Goal: Task Accomplishment & Management: Complete application form

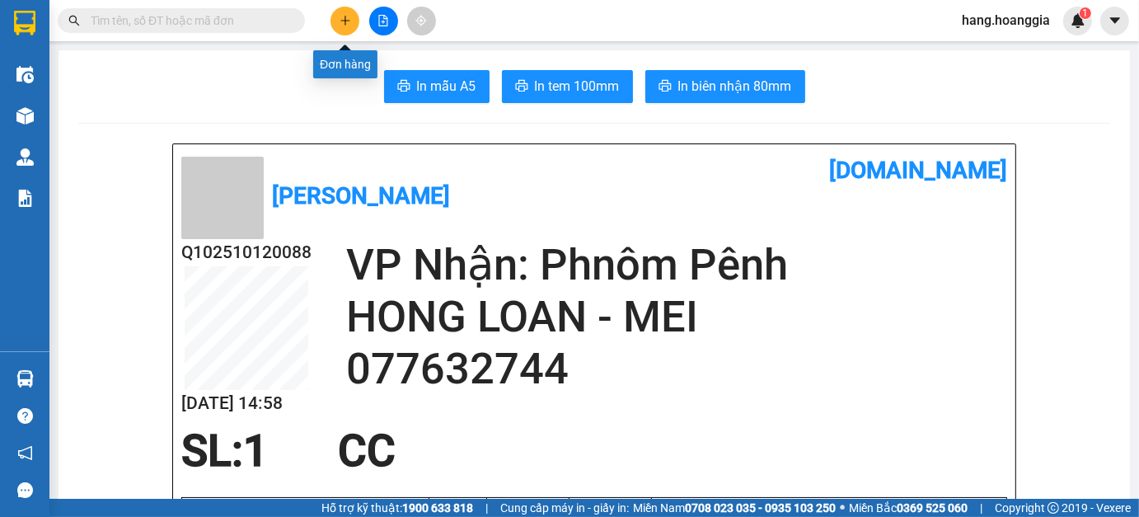
click at [342, 15] on icon "plus" at bounding box center [346, 21] width 12 height 12
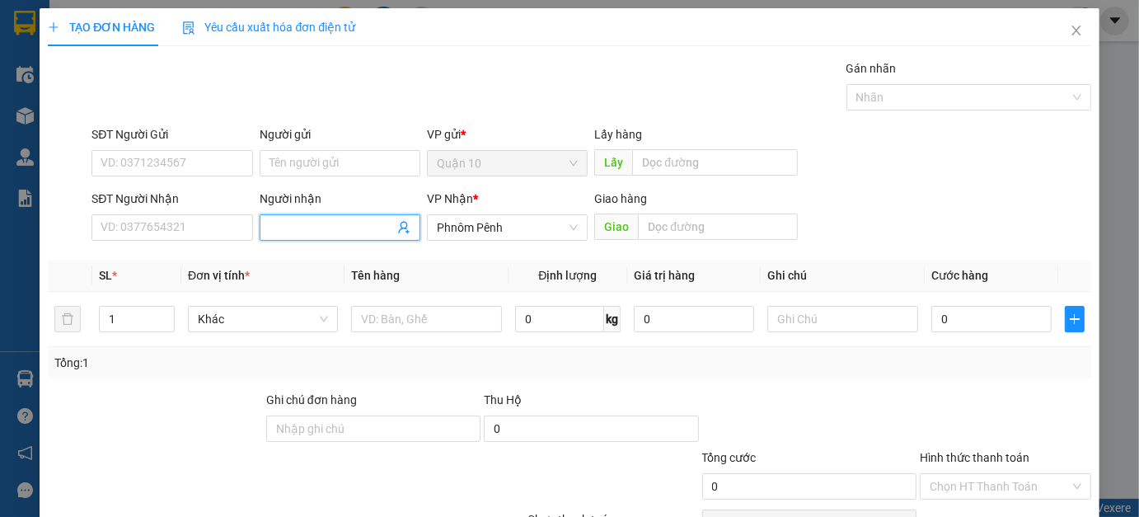
click at [298, 227] on input "Người nhận" at bounding box center [331, 227] width 124 height 18
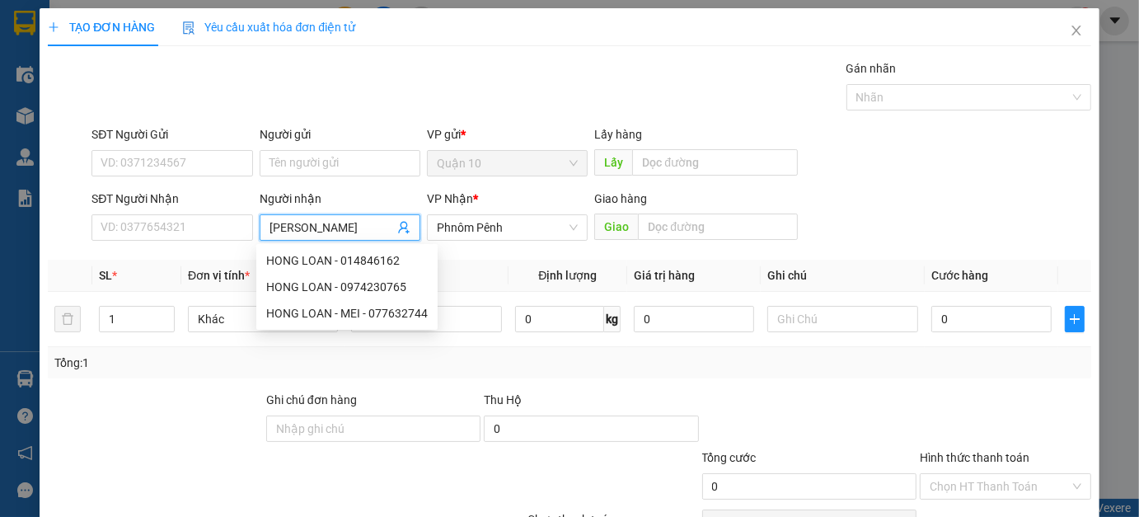
type input "HONG LOA"
click at [377, 255] on div "HONG LOAN - 014846162" at bounding box center [347, 260] width 162 height 18
type input "014846162"
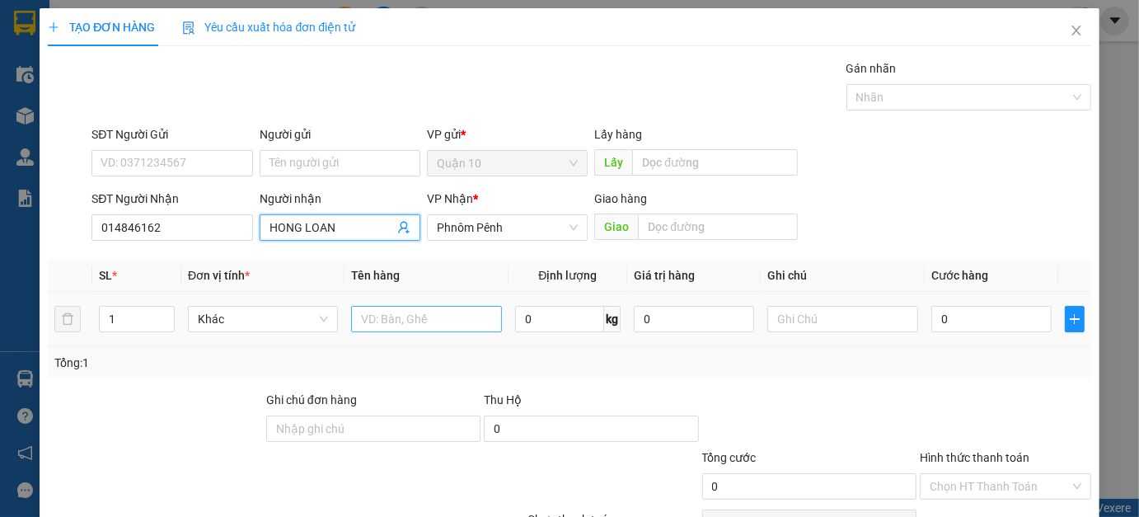
type input "HONG LOAN"
click at [442, 313] on input "text" at bounding box center [426, 319] width 150 height 26
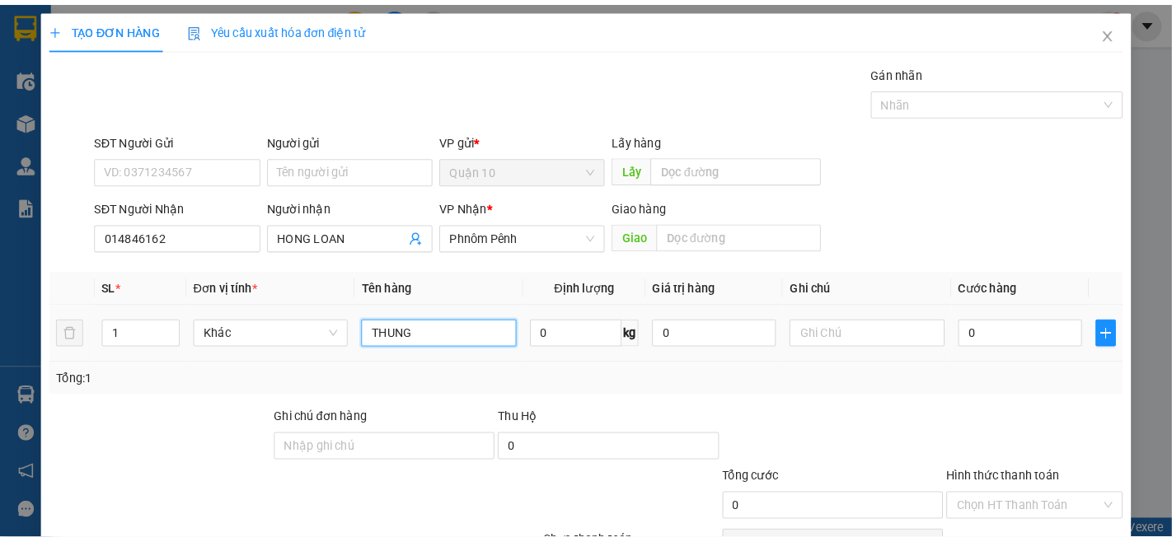
scroll to position [92, 0]
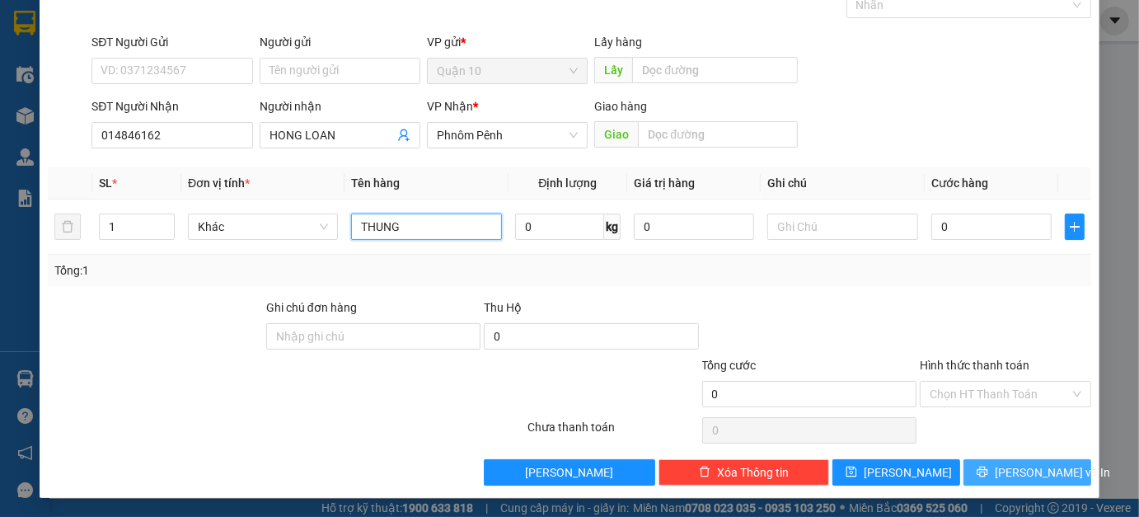
type input "THUNG"
click at [997, 483] on button "[PERSON_NAME] và In" at bounding box center [1027, 472] width 128 height 26
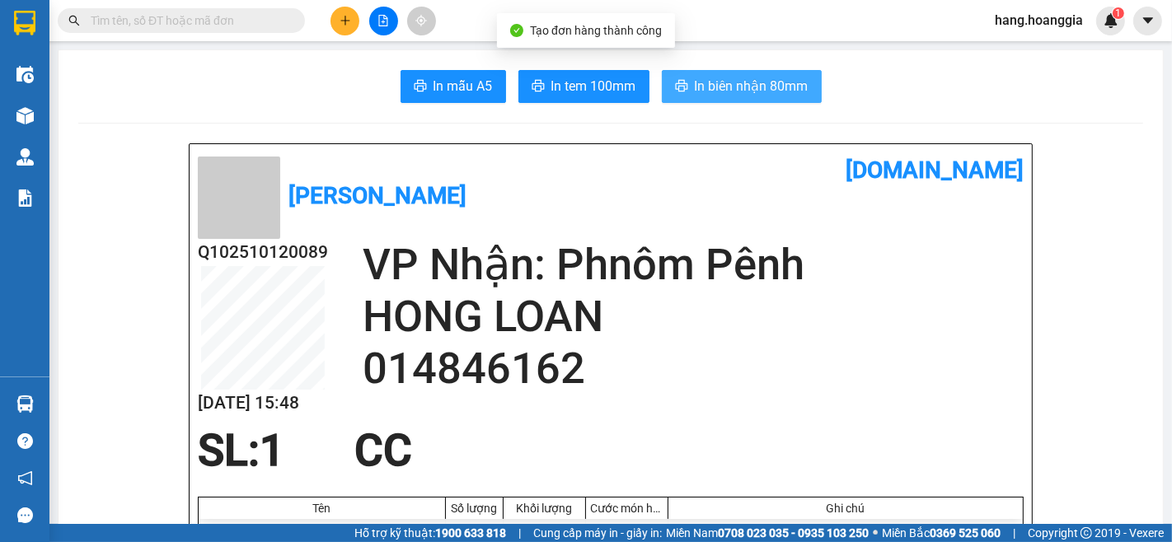
click at [761, 88] on span "In biên nhận 80mm" at bounding box center [752, 86] width 114 height 21
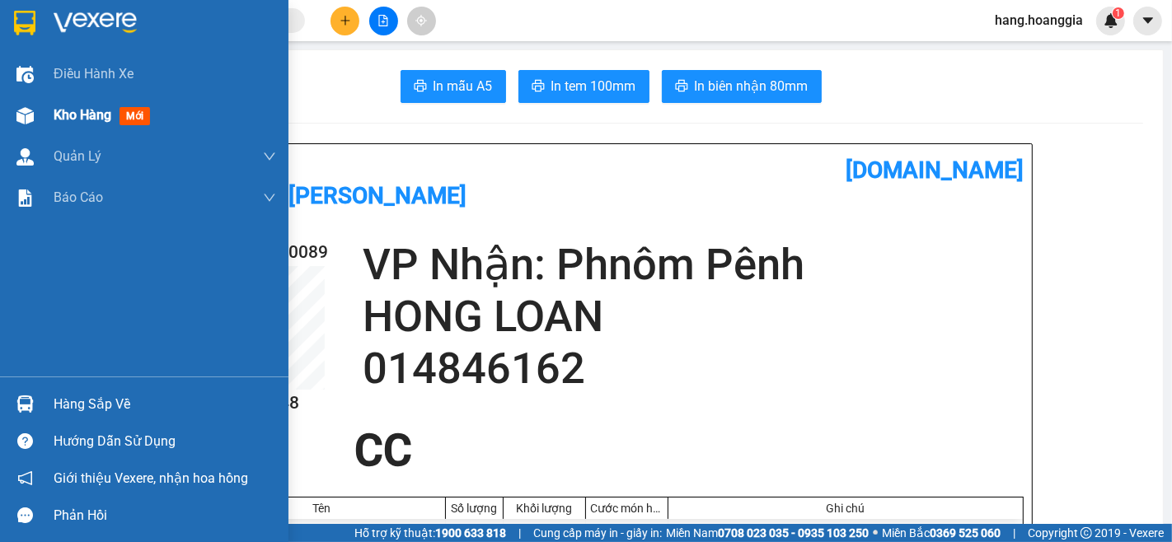
click at [101, 124] on div "Kho hàng mới" at bounding box center [105, 115] width 103 height 21
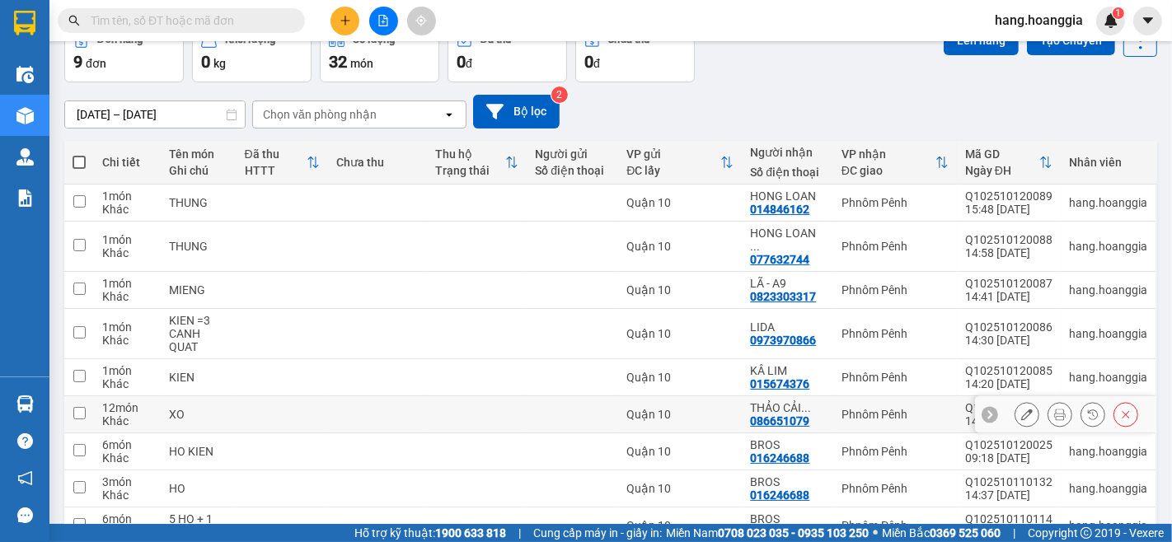
scroll to position [174, 0]
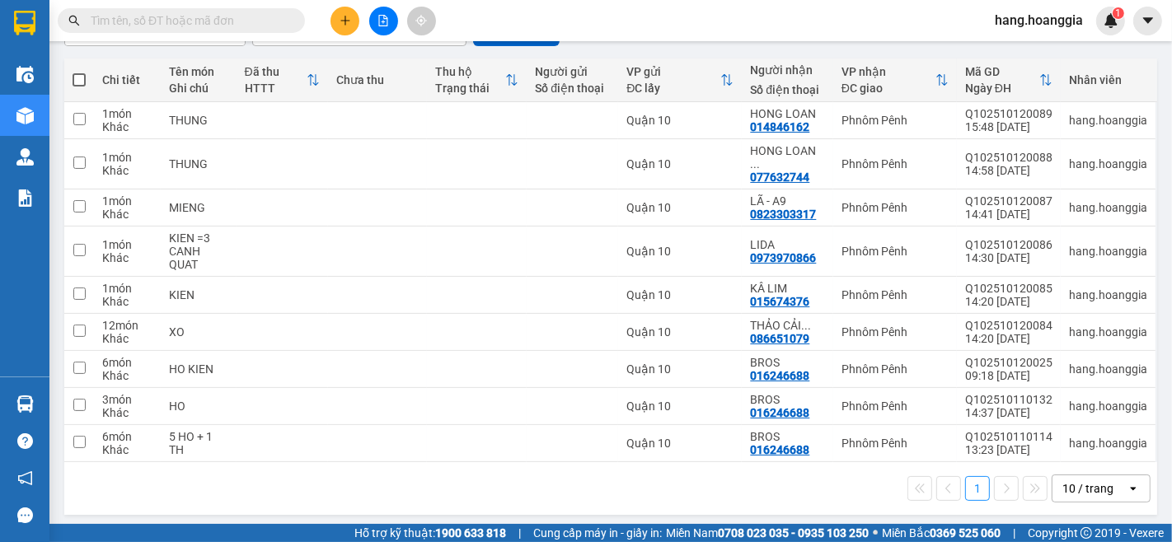
click at [76, 66] on th at bounding box center [79, 81] width 30 height 44
click at [78, 80] on span at bounding box center [79, 79] width 13 height 13
click at [79, 72] on input "checkbox" at bounding box center [79, 72] width 0 height 0
checkbox input "true"
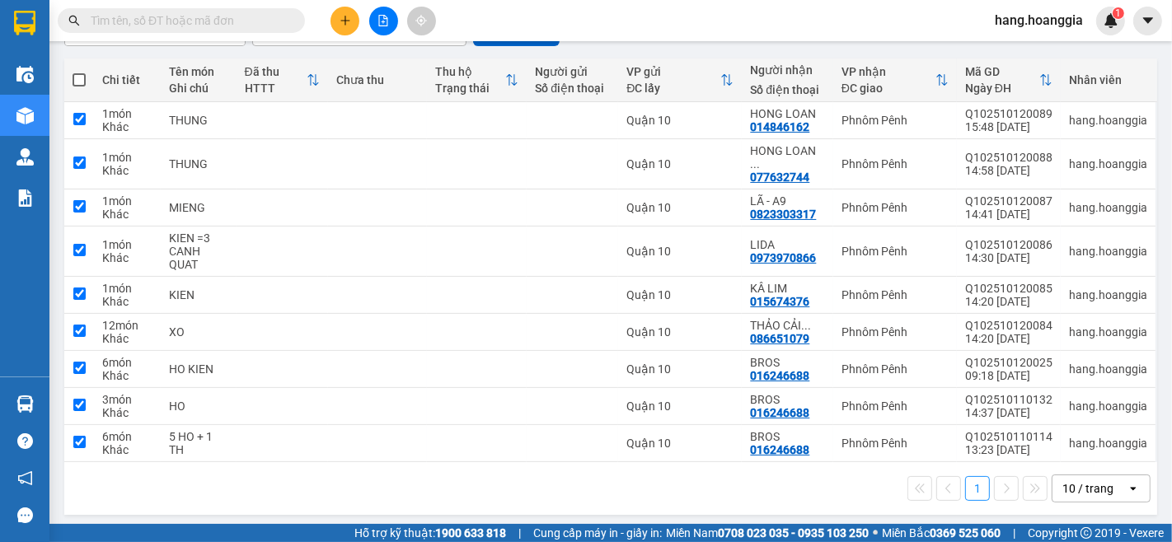
checkbox input "true"
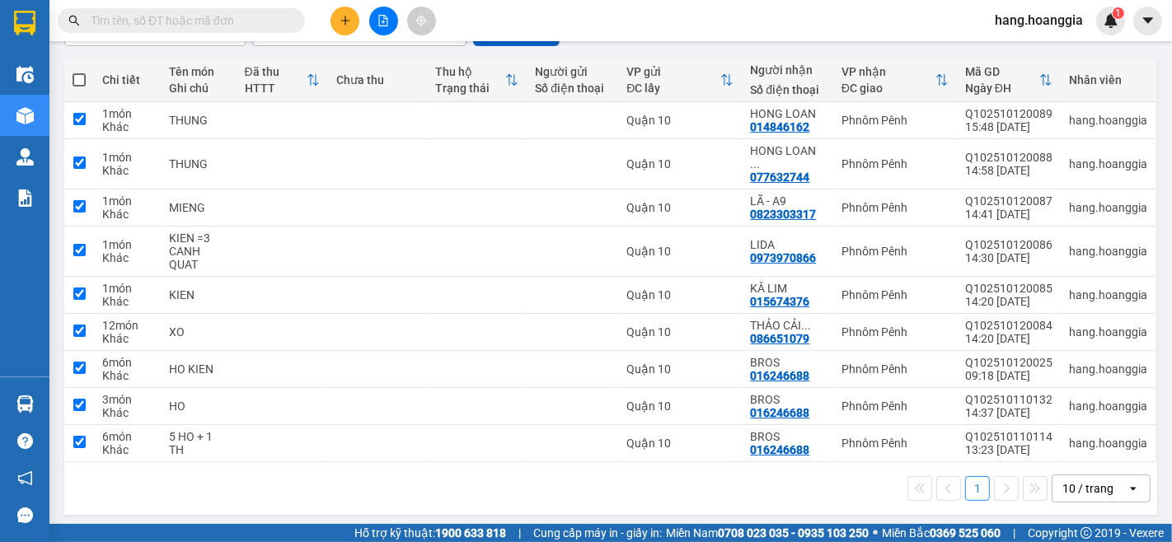
checkbox input "true"
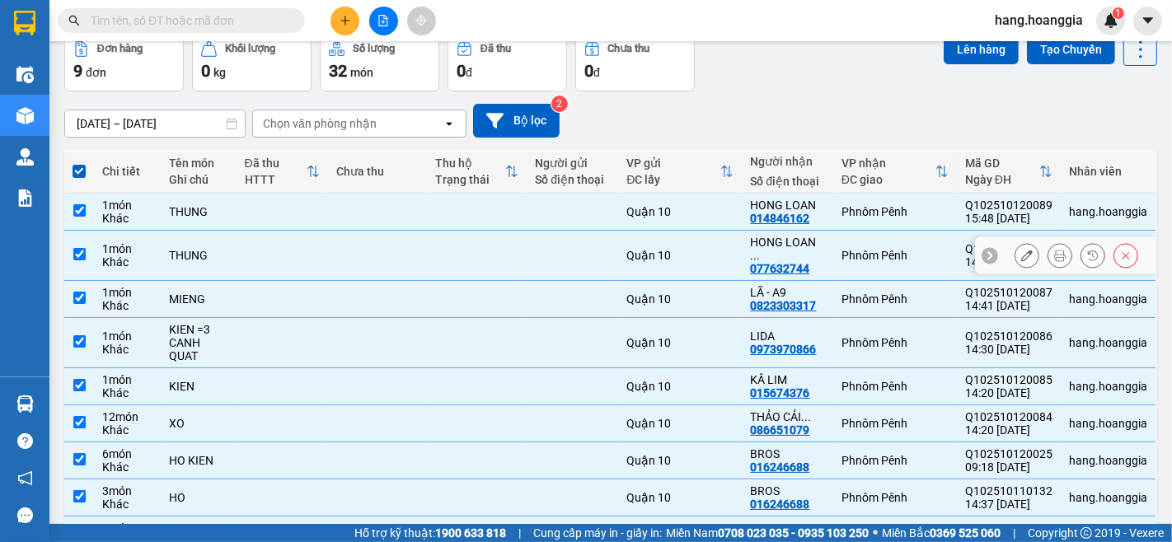
scroll to position [0, 0]
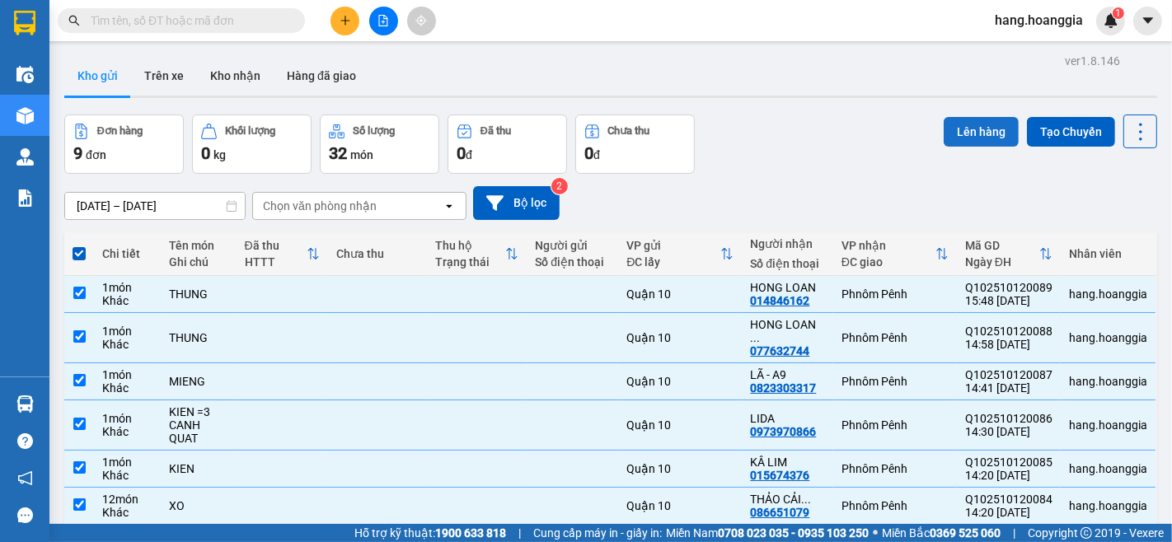
click at [975, 124] on button "Lên hàng" at bounding box center [981, 132] width 75 height 30
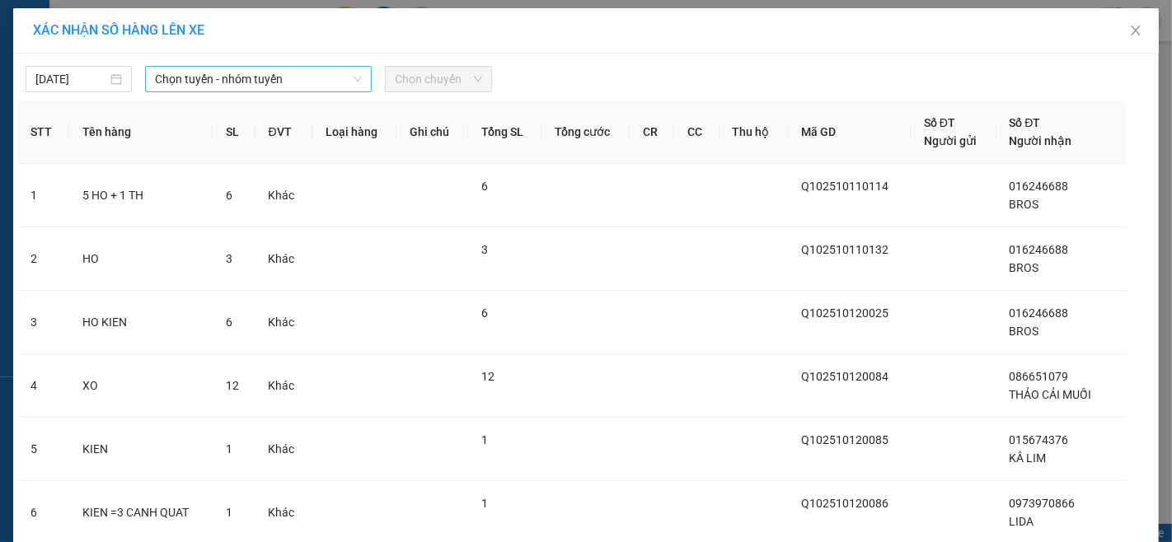
click at [203, 89] on span "Chọn tuyến - nhóm tuyến" at bounding box center [258, 79] width 207 height 25
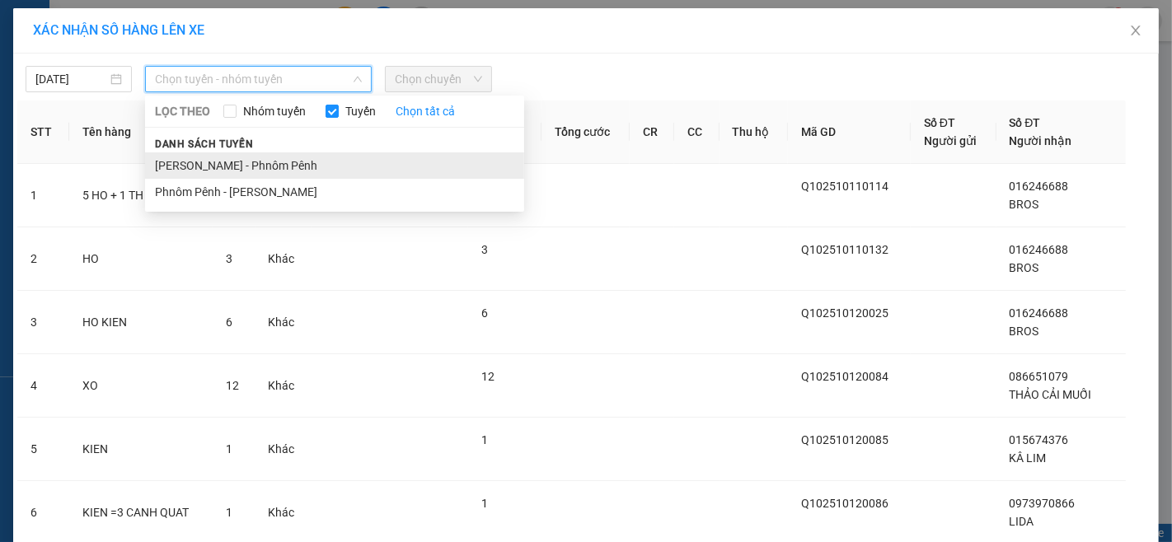
click at [212, 158] on li "[PERSON_NAME] - Phnôm Pênh" at bounding box center [334, 165] width 379 height 26
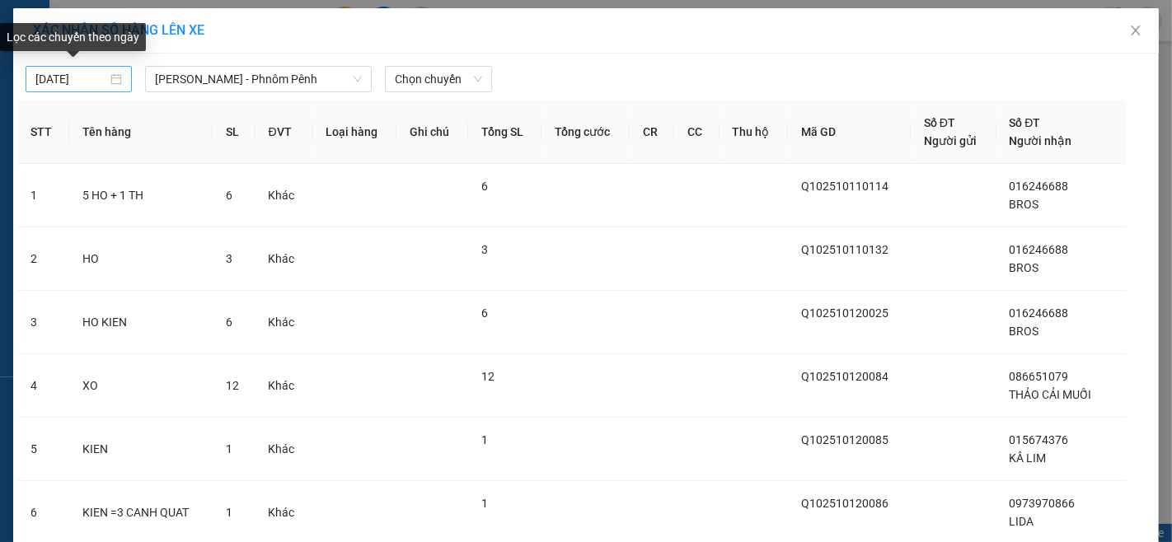
click at [112, 79] on div "[DATE]" at bounding box center [78, 79] width 87 height 18
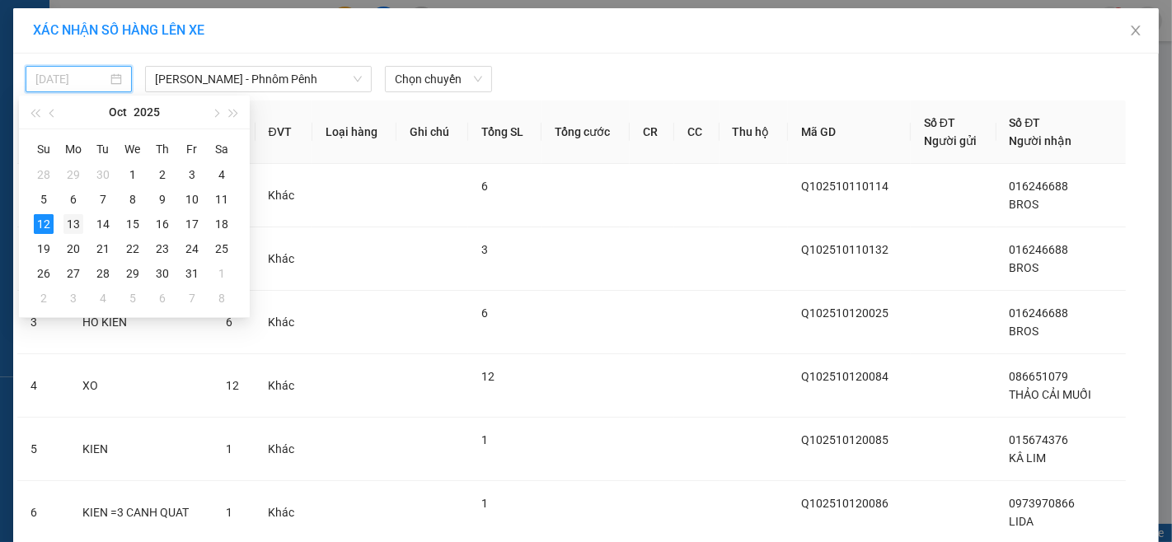
click at [72, 218] on div "13" at bounding box center [73, 224] width 20 height 20
type input "[DATE]"
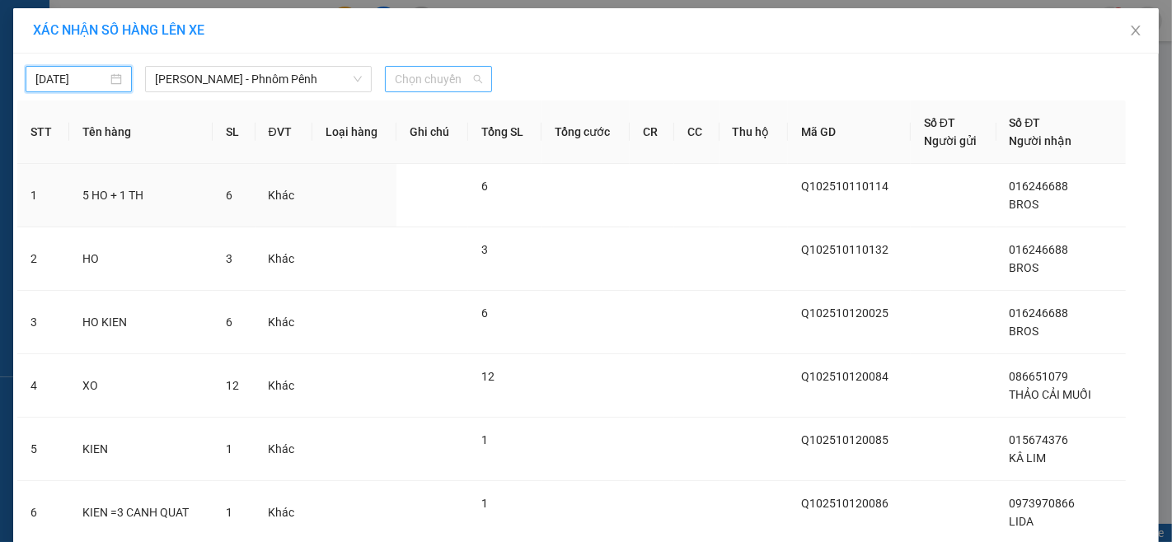
click at [420, 78] on span "Chọn chuyến" at bounding box center [438, 79] width 87 height 25
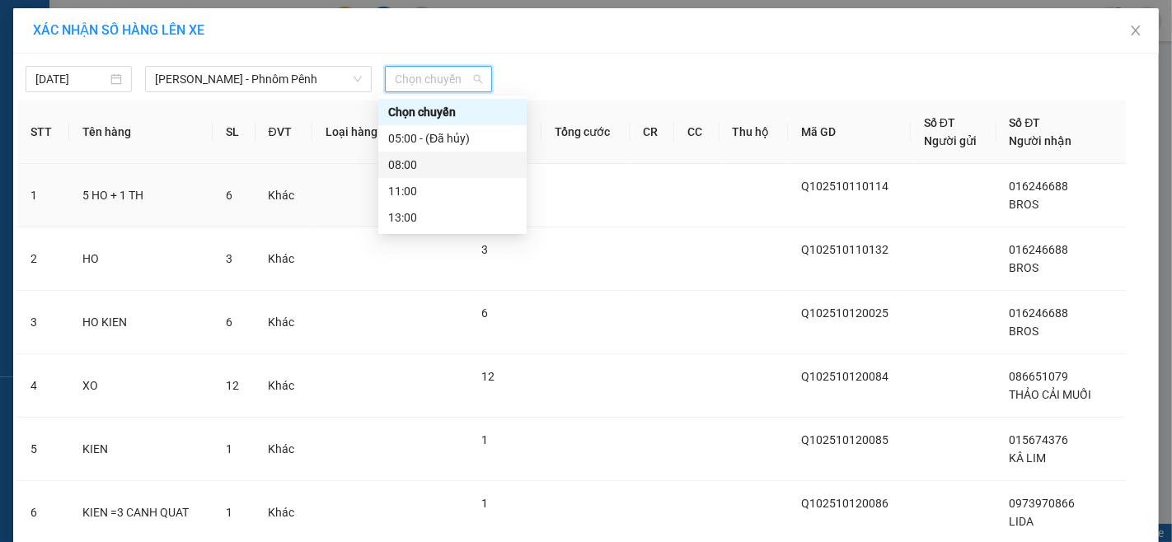
click at [413, 163] on div "08:00" at bounding box center [452, 165] width 129 height 18
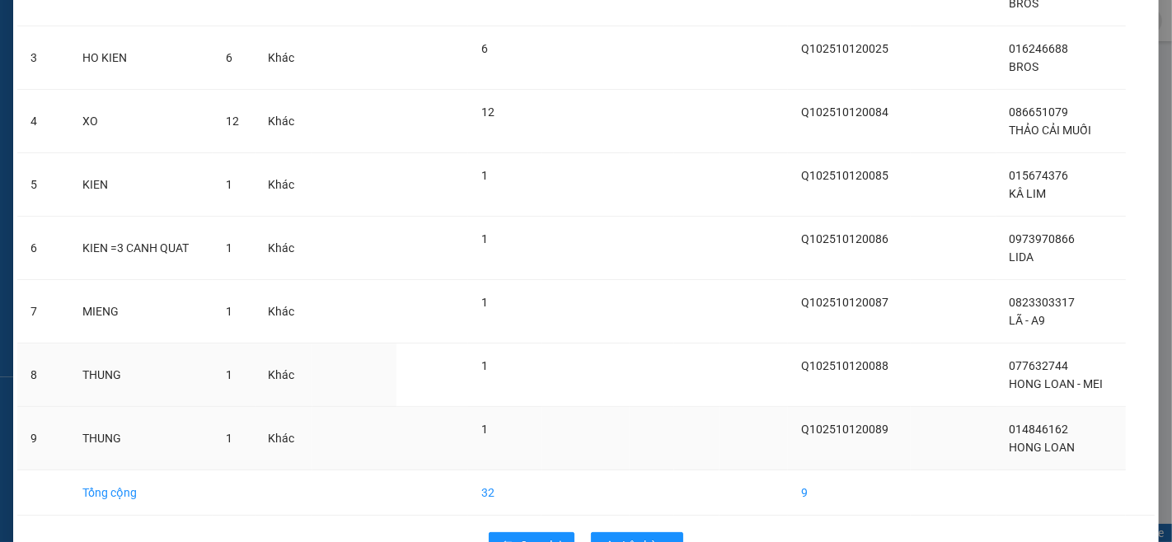
scroll to position [323, 0]
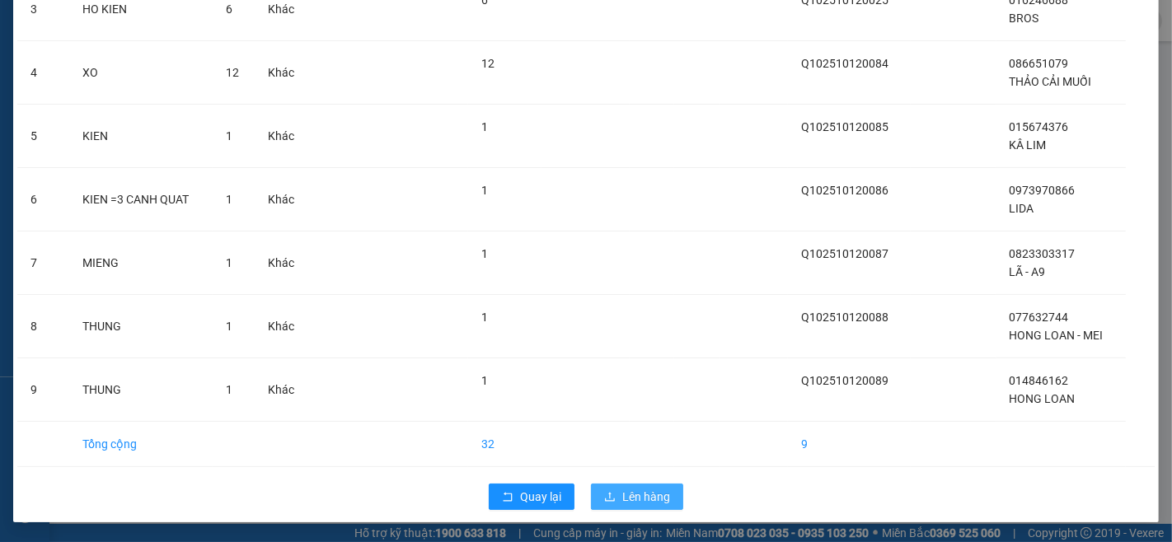
click at [664, 501] on button "Lên hàng" at bounding box center [637, 497] width 92 height 26
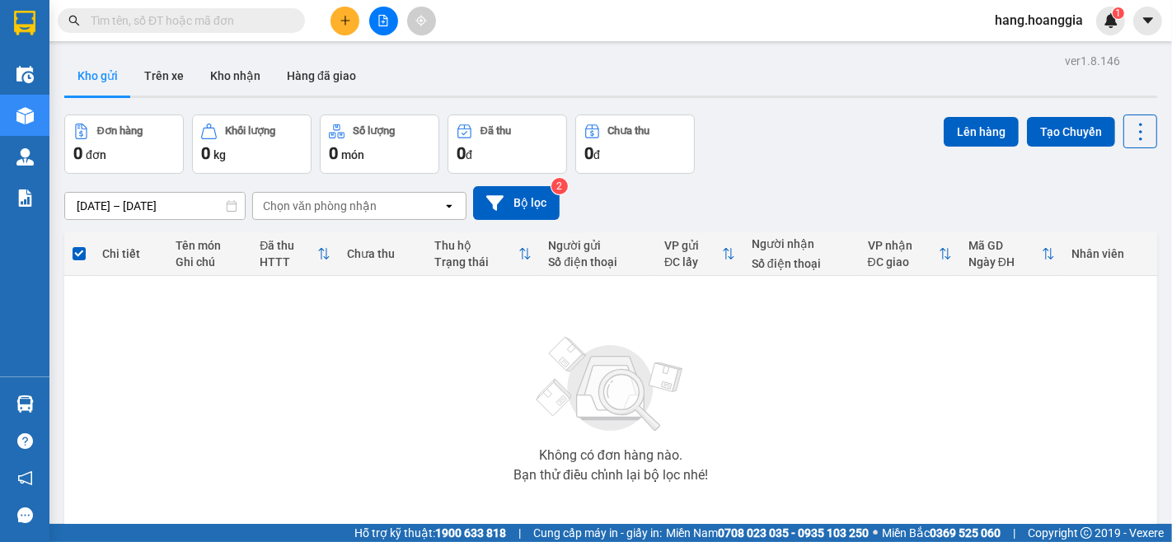
drag, startPoint x: 723, startPoint y: 336, endPoint x: 701, endPoint y: 309, distance: 34.6
click at [723, 336] on div "Không có đơn hàng nào. Bạn thử điều chỉnh lại bộ lọc nhé!" at bounding box center [611, 404] width 1076 height 247
click at [340, 25] on icon "plus" at bounding box center [346, 21] width 12 height 12
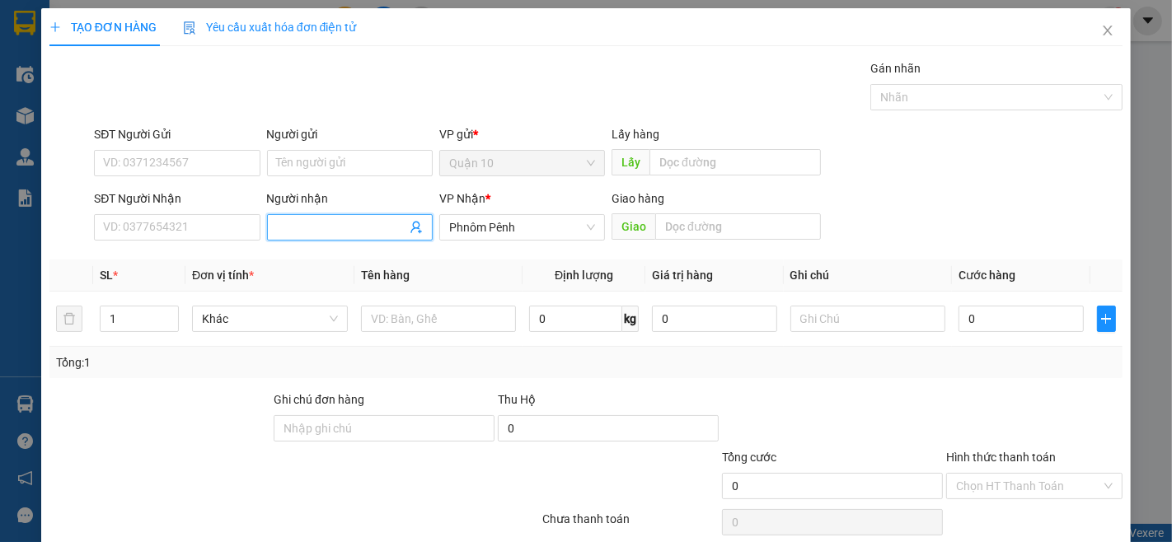
click at [377, 232] on input "Người nhận" at bounding box center [341, 227] width 129 height 18
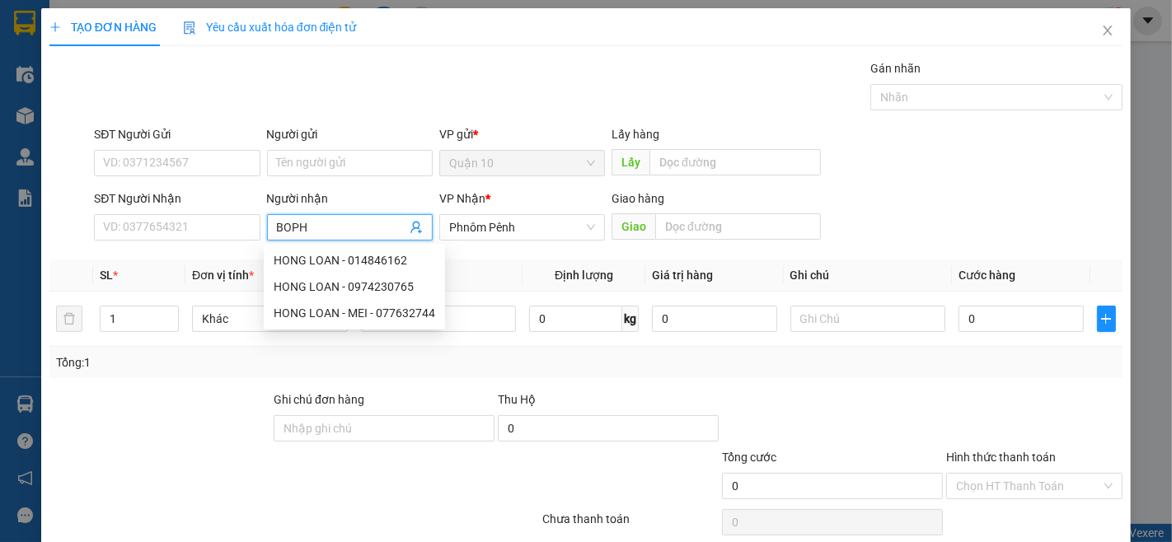
type input "BOPHA"
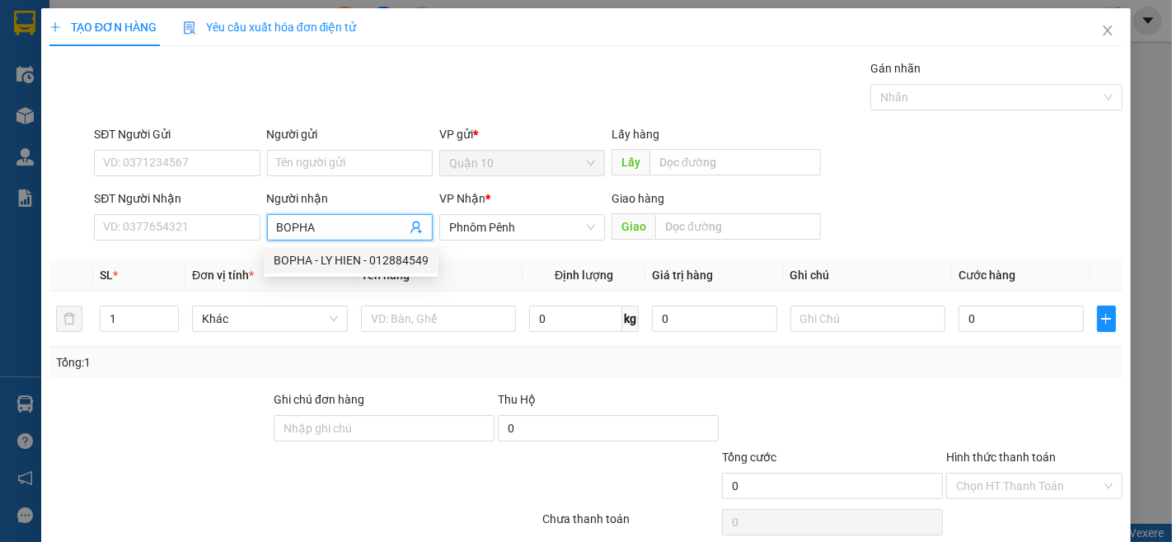
click at [361, 261] on div "BOPHA - LY HIEN - 012884549" at bounding box center [351, 260] width 155 height 18
type input "012884549"
type input "BOPHA - LY HIEN"
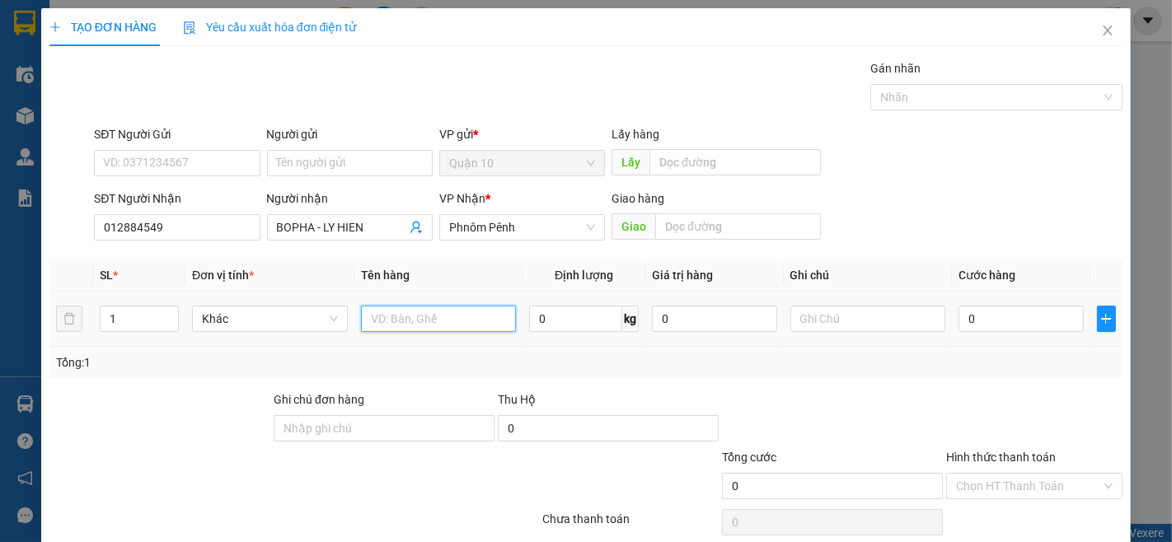
click at [417, 331] on input "text" at bounding box center [439, 319] width 156 height 26
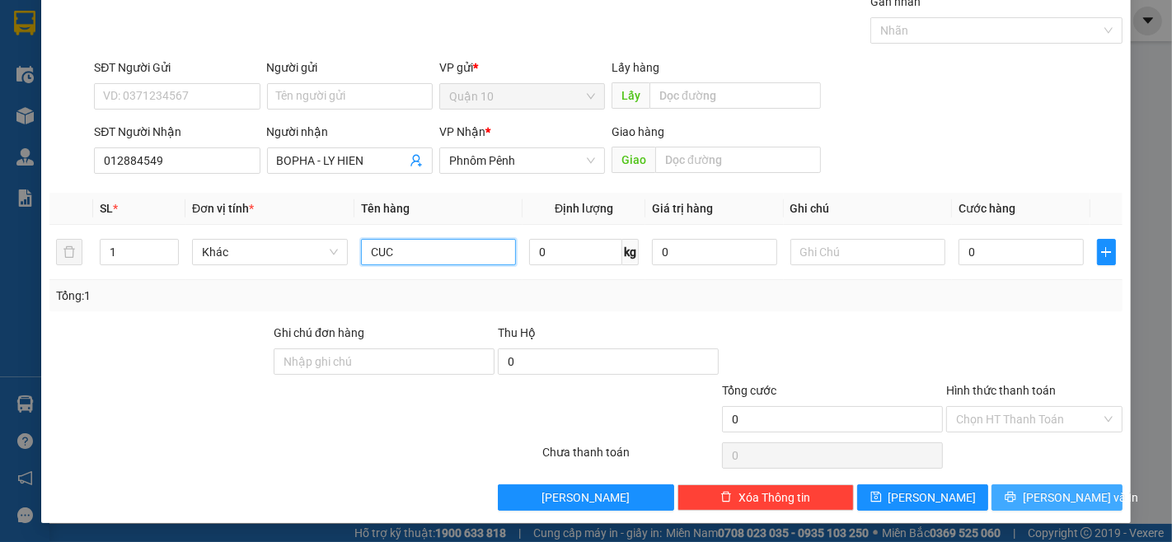
type input "CUC"
click at [1071, 503] on span "[PERSON_NAME] và In" at bounding box center [1080, 498] width 115 height 18
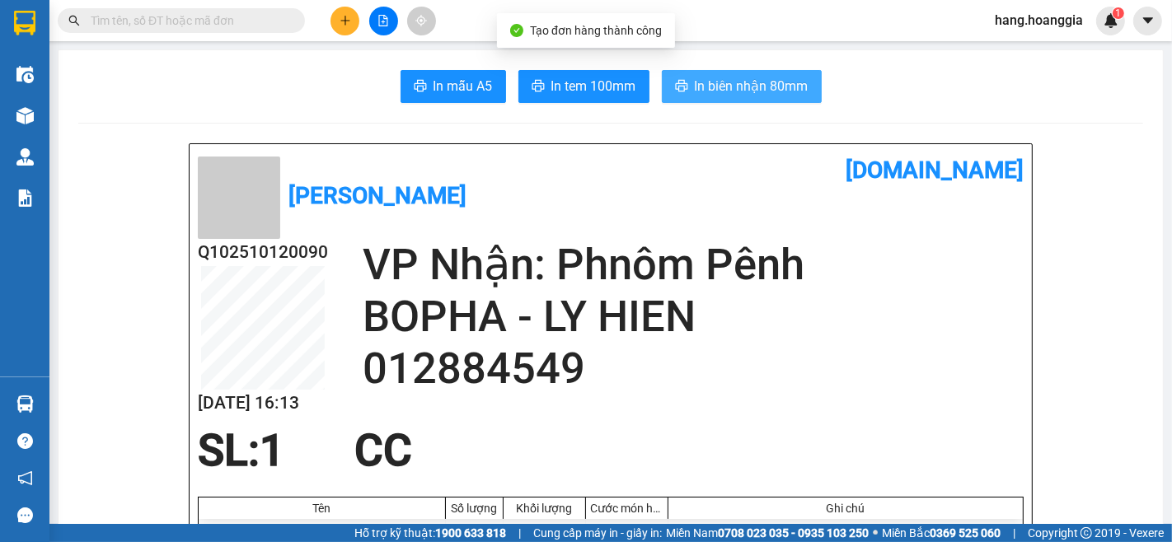
click at [762, 74] on button "In biên nhận 80mm" at bounding box center [742, 86] width 160 height 33
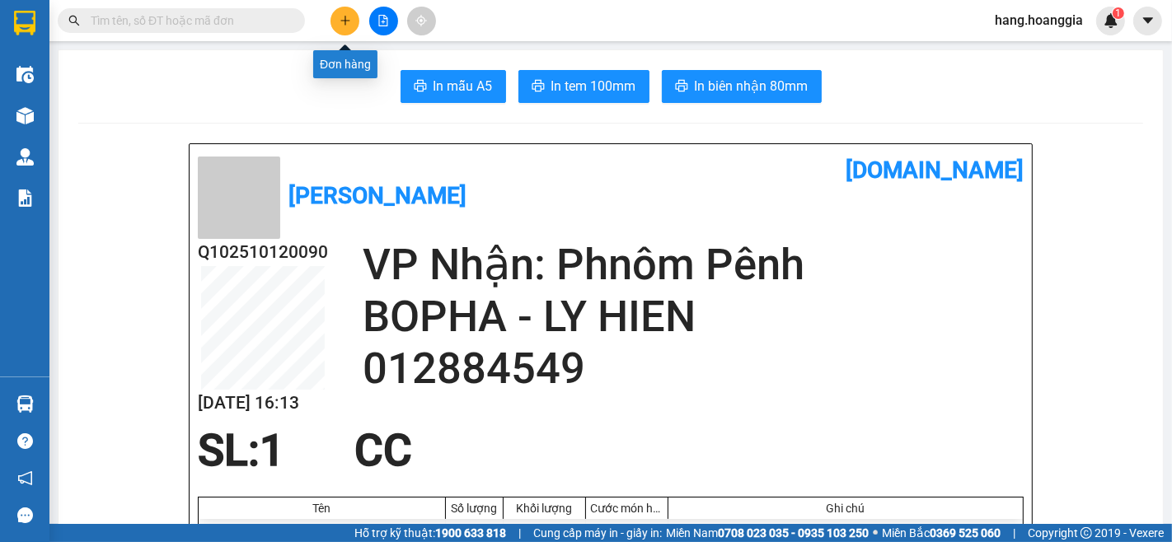
click at [346, 22] on icon "plus" at bounding box center [346, 21] width 12 height 12
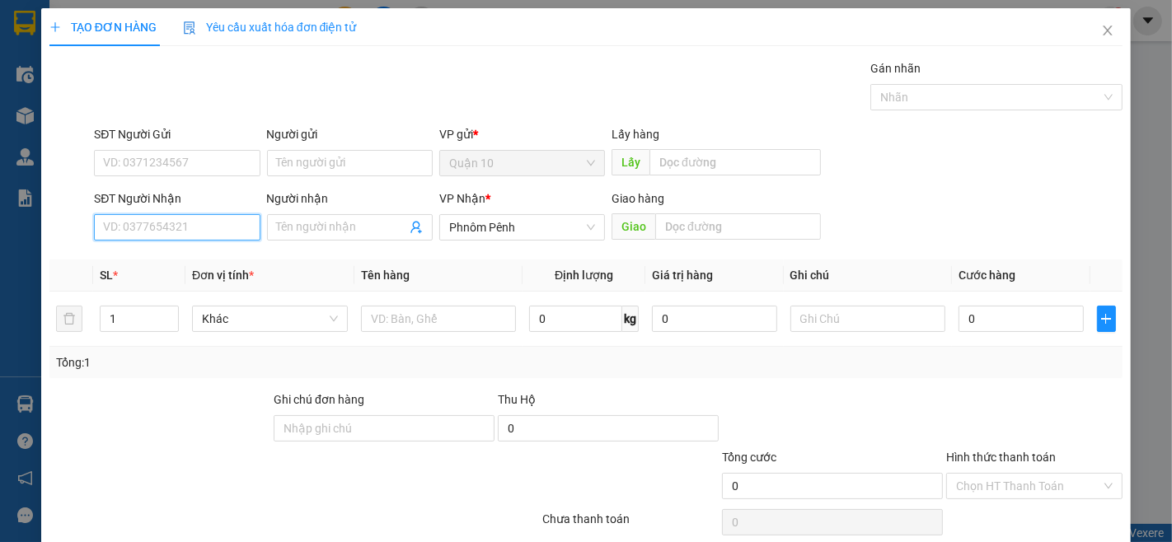
click at [157, 224] on input "SĐT Người Nhận" at bounding box center [177, 227] width 166 height 26
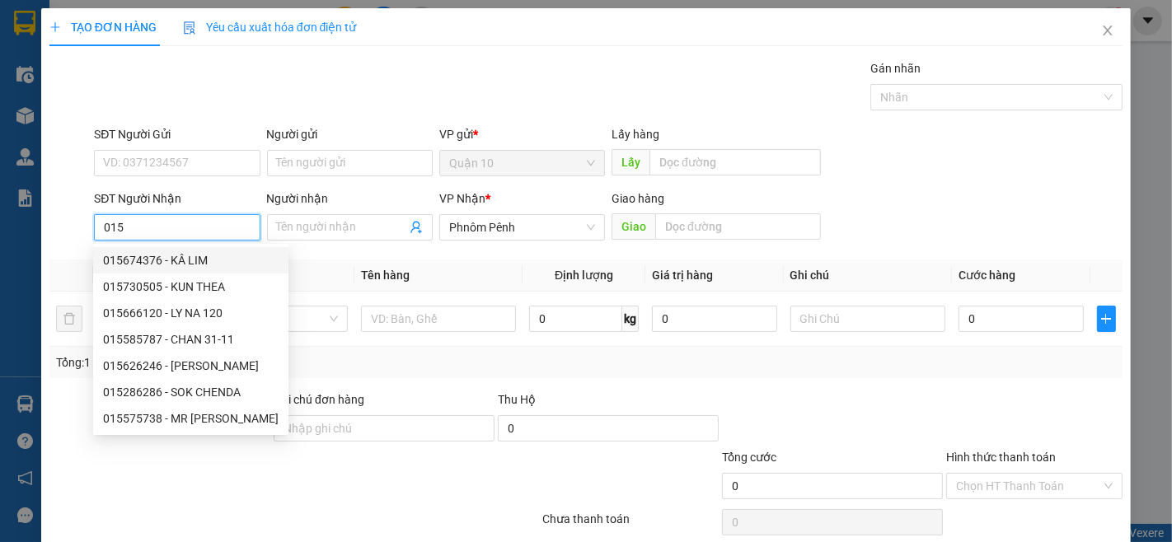
click at [133, 261] on div "015674376 - KÂ LIM" at bounding box center [191, 260] width 176 height 18
type input "015674376"
type input "KÂ LIM"
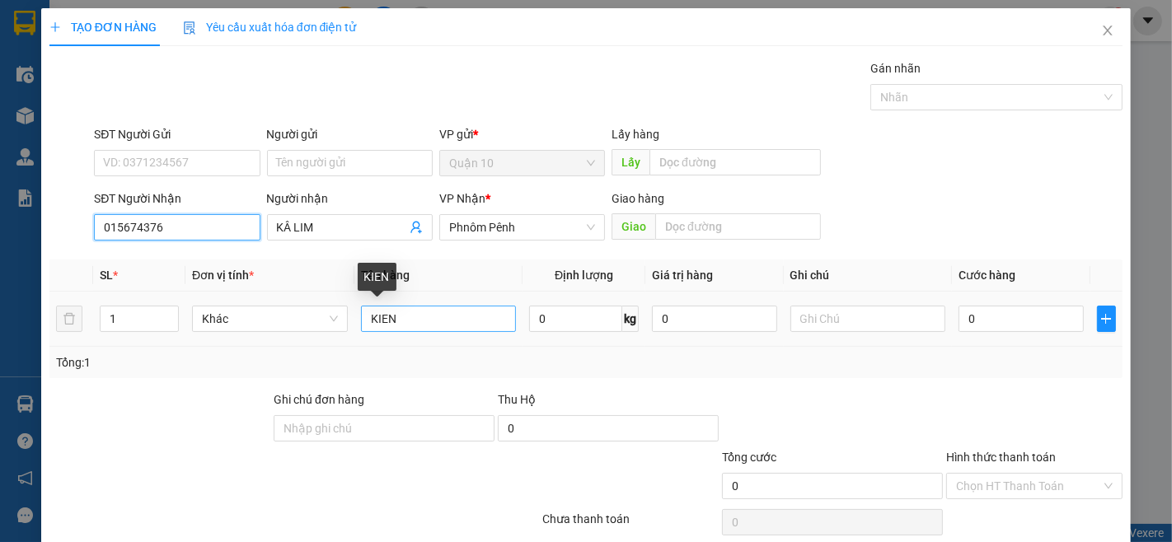
type input "015674376"
click at [417, 316] on input "KIEN" at bounding box center [439, 319] width 156 height 26
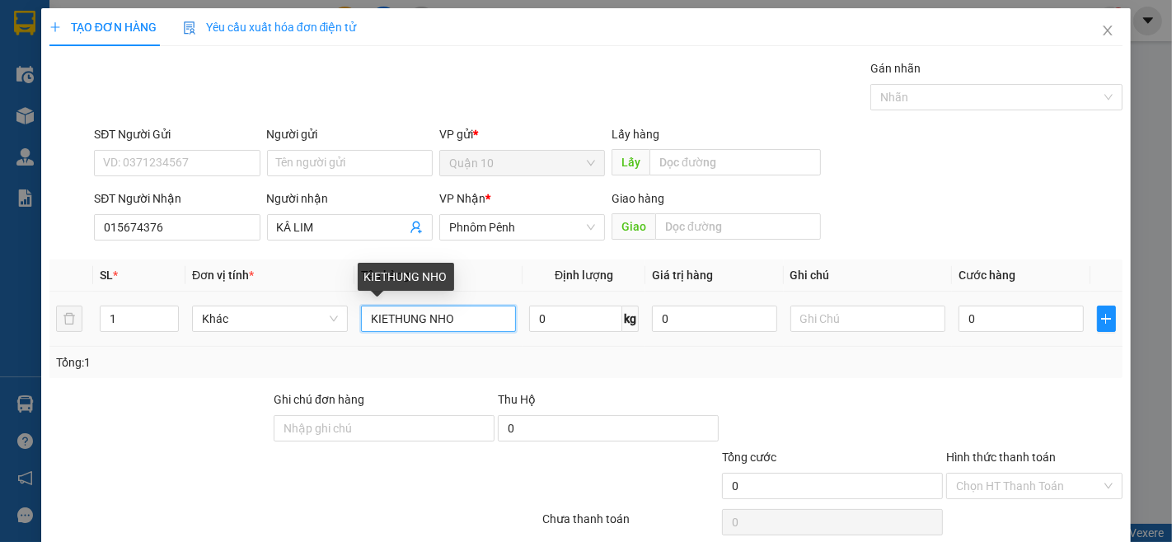
click at [381, 318] on input "KIETHUNG NHO" at bounding box center [439, 319] width 156 height 26
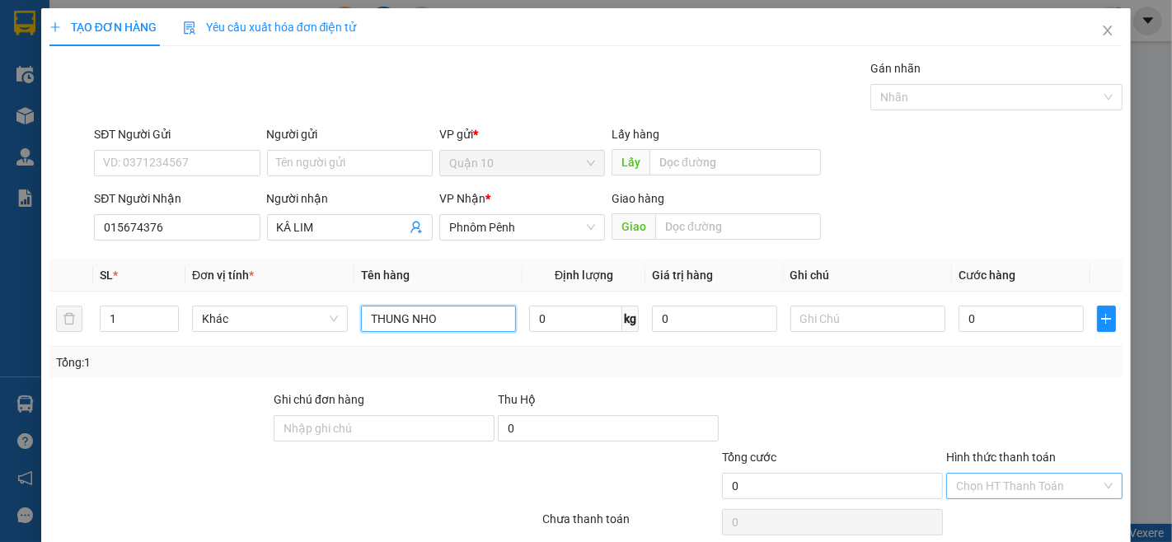
scroll to position [67, 0]
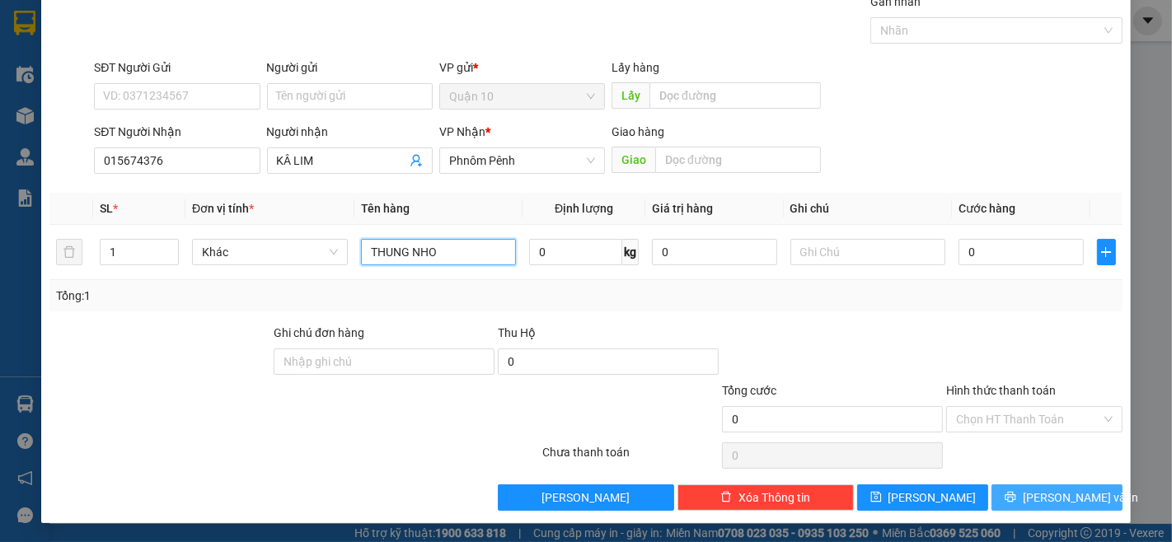
type input "THUNG NHO"
drag, startPoint x: 1071, startPoint y: 499, endPoint x: 1064, endPoint y: 483, distance: 18.1
click at [1071, 499] on span "[PERSON_NAME] và In" at bounding box center [1080, 498] width 115 height 18
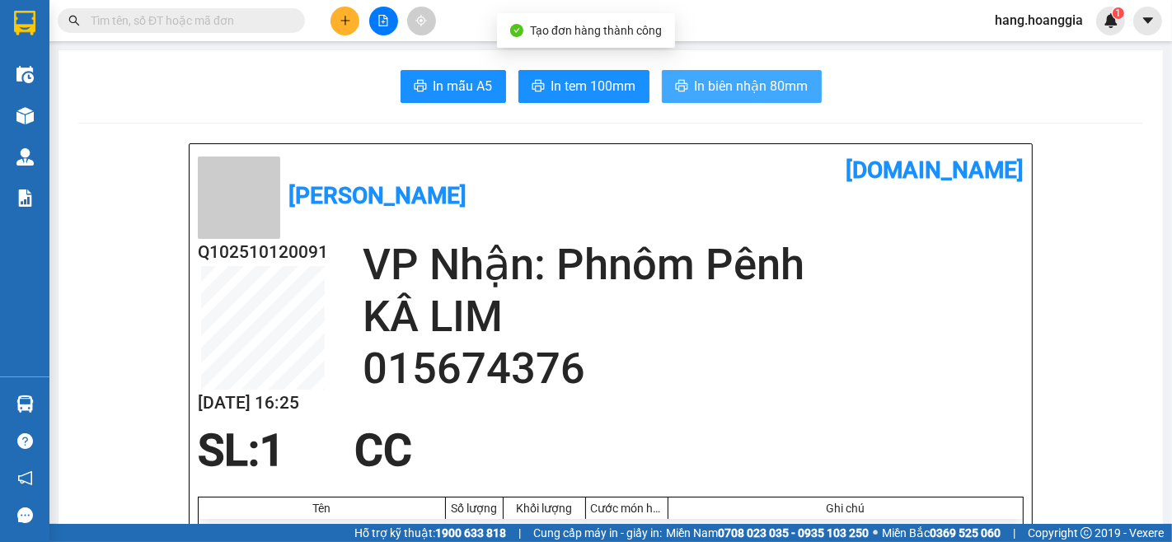
click at [767, 75] on button "In biên nhận 80mm" at bounding box center [742, 86] width 160 height 33
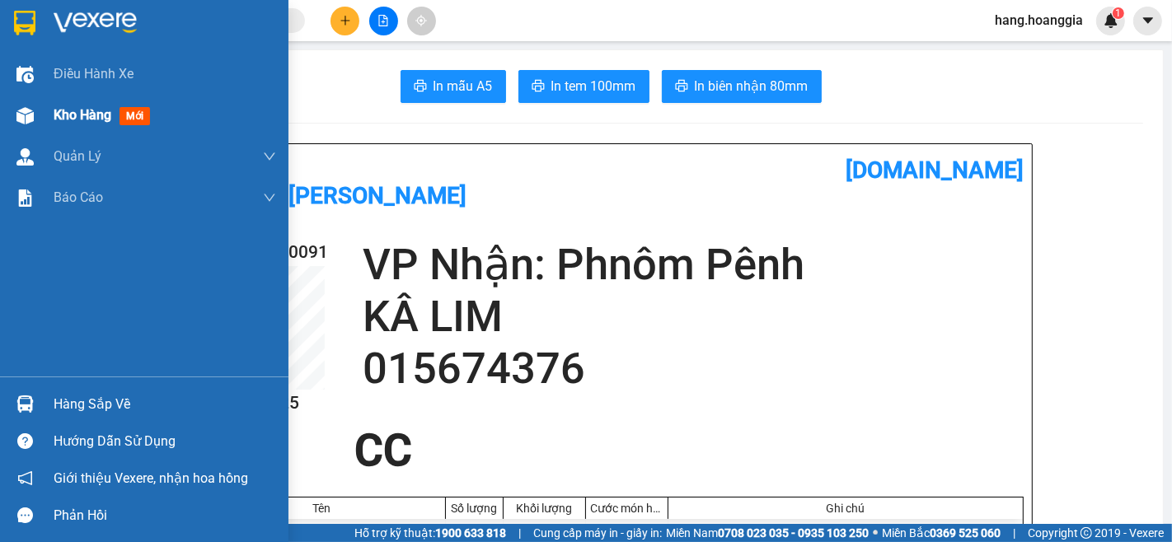
click at [23, 119] on img at bounding box center [24, 115] width 17 height 17
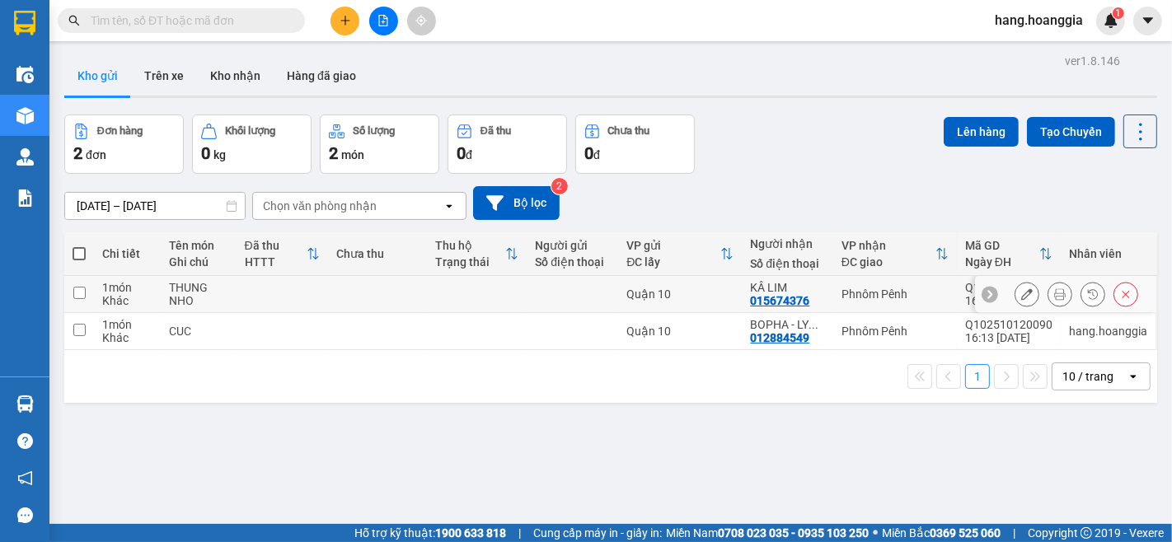
click at [82, 298] on input "checkbox" at bounding box center [79, 293] width 12 height 12
checkbox input "true"
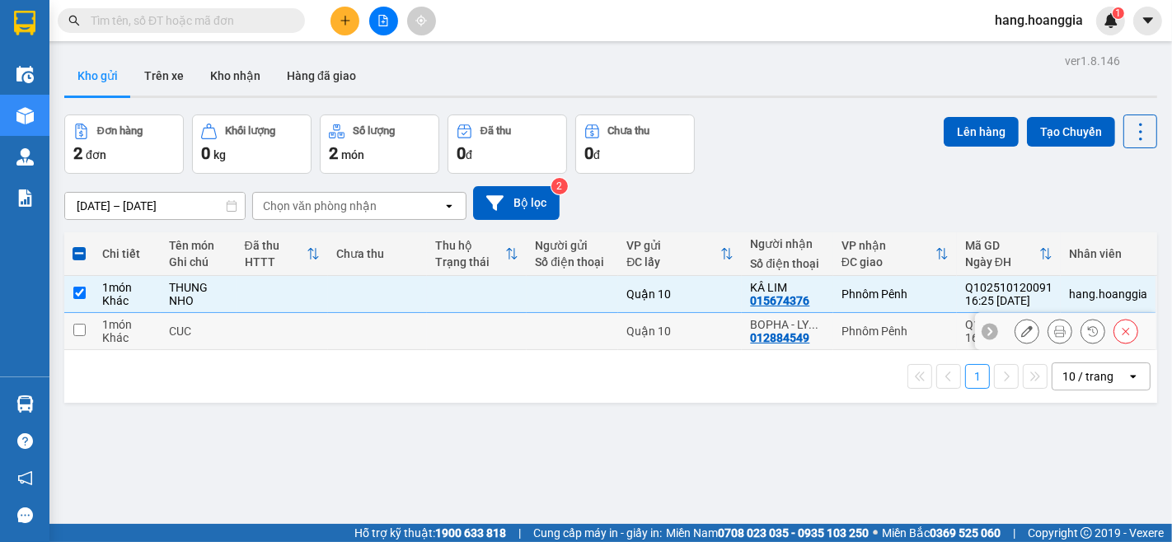
drag, startPoint x: 77, startPoint y: 326, endPoint x: 125, endPoint y: 305, distance: 52.8
click at [78, 326] on input "checkbox" at bounding box center [79, 330] width 12 height 12
checkbox input "true"
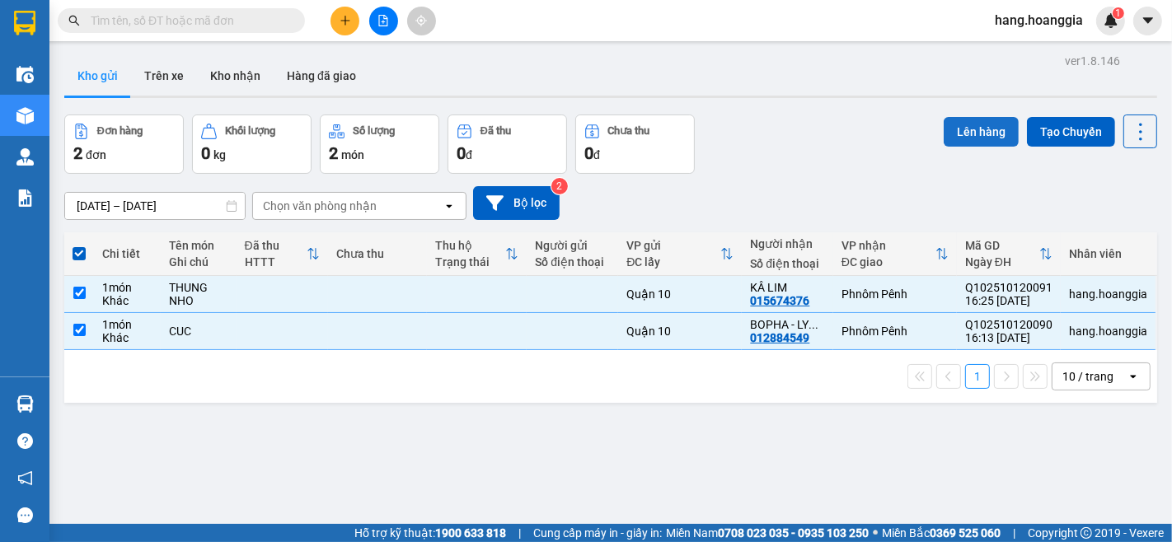
click at [949, 124] on button "Lên hàng" at bounding box center [981, 132] width 75 height 30
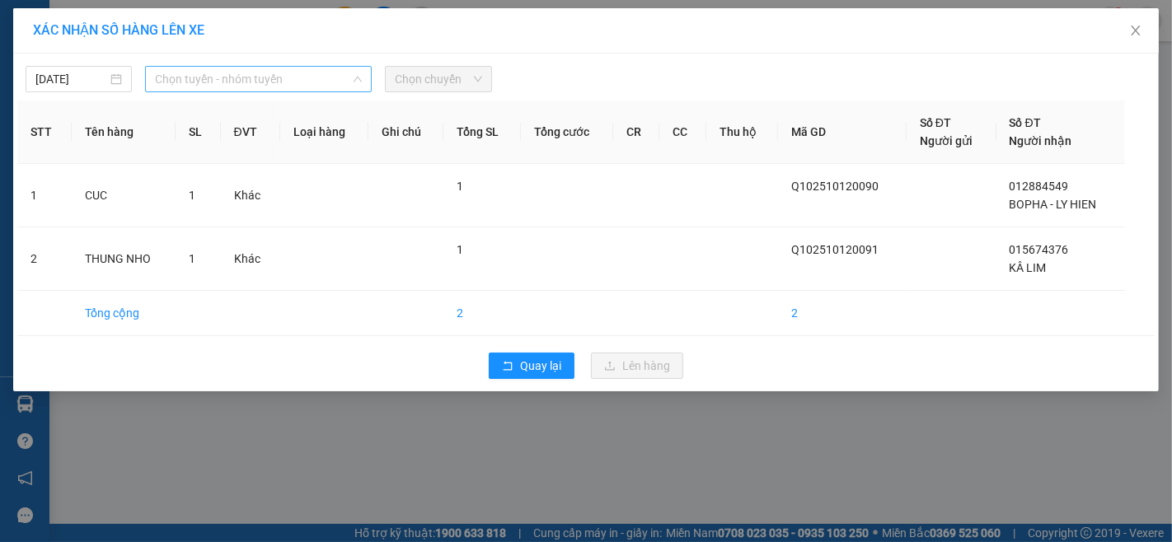
click at [232, 80] on span "Chọn tuyến - nhóm tuyến" at bounding box center [258, 79] width 207 height 25
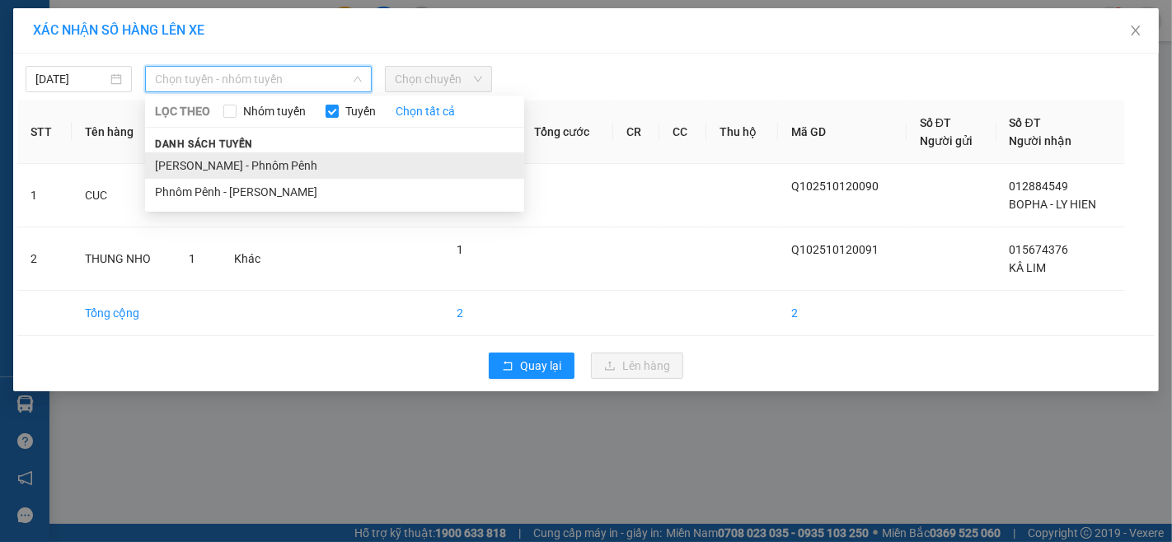
click at [262, 167] on li "[PERSON_NAME] - Phnôm Pênh" at bounding box center [334, 165] width 379 height 26
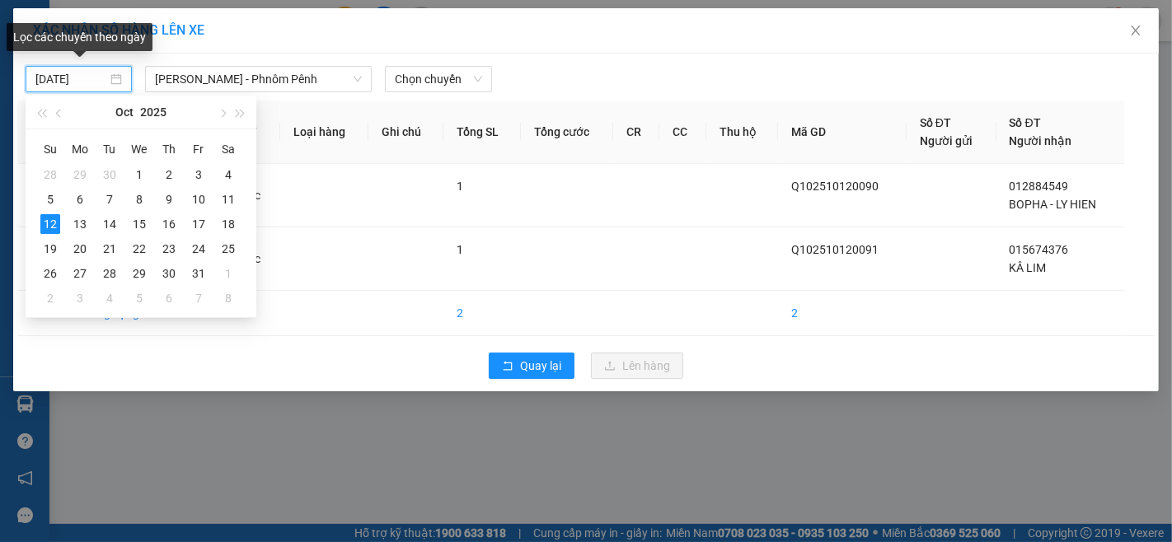
click at [68, 84] on input "[DATE]" at bounding box center [71, 79] width 72 height 18
click at [78, 218] on div "13" at bounding box center [80, 224] width 20 height 20
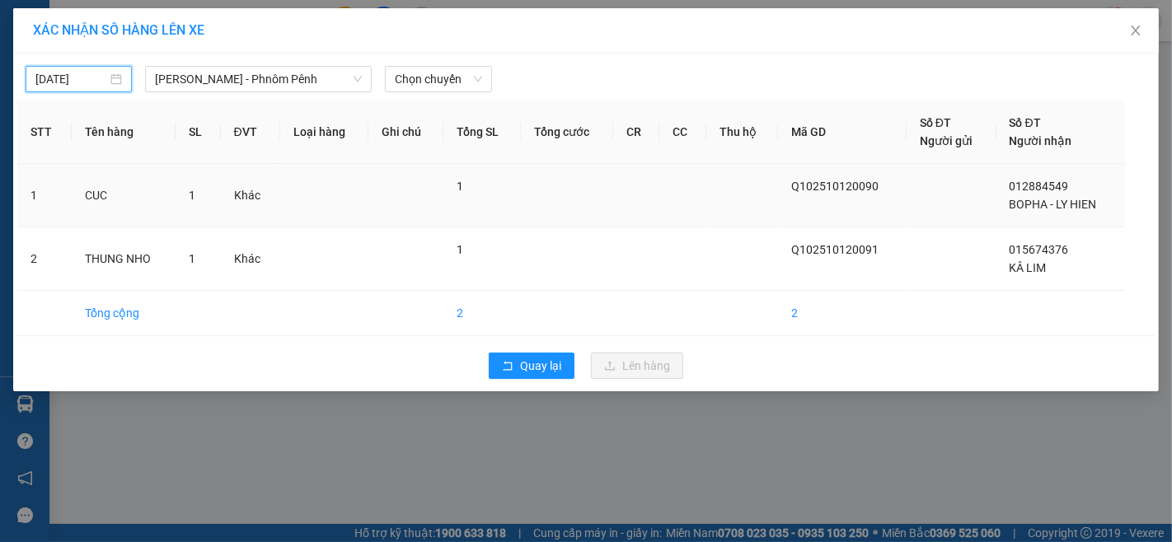
type input "[DATE]"
click at [404, 77] on span "Chọn chuyến" at bounding box center [438, 79] width 87 height 25
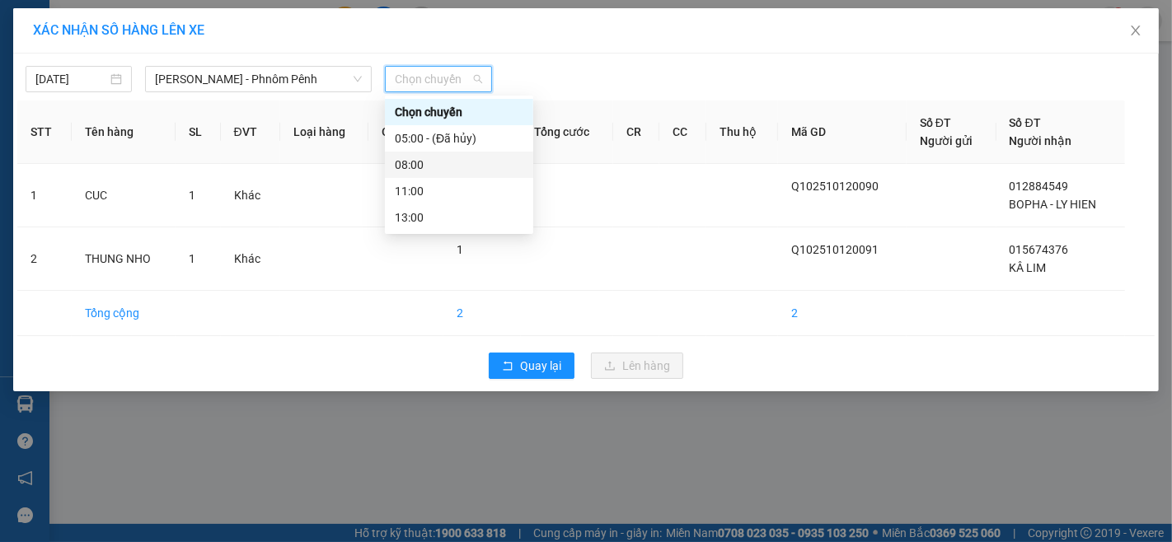
click at [407, 162] on div "08:00" at bounding box center [459, 165] width 129 height 18
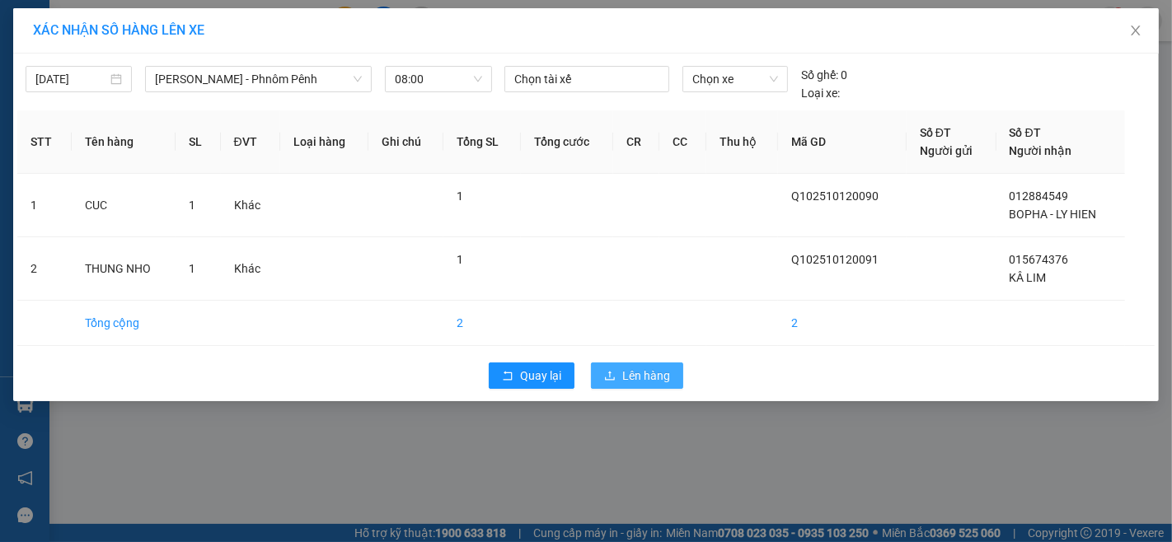
click at [640, 377] on span "Lên hàng" at bounding box center [646, 376] width 48 height 18
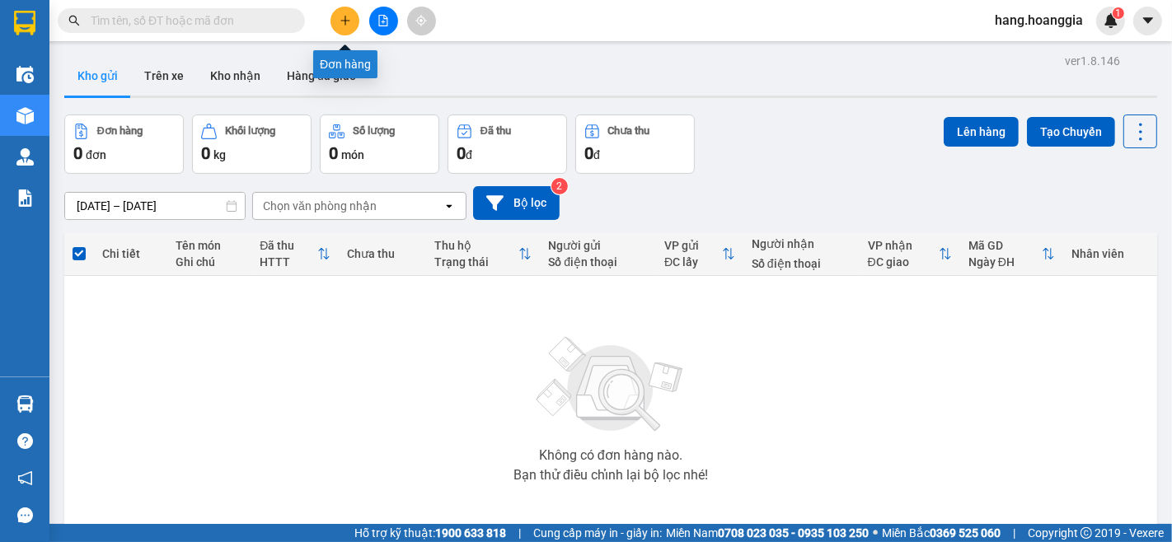
click at [340, 17] on icon "plus" at bounding box center [346, 21] width 12 height 12
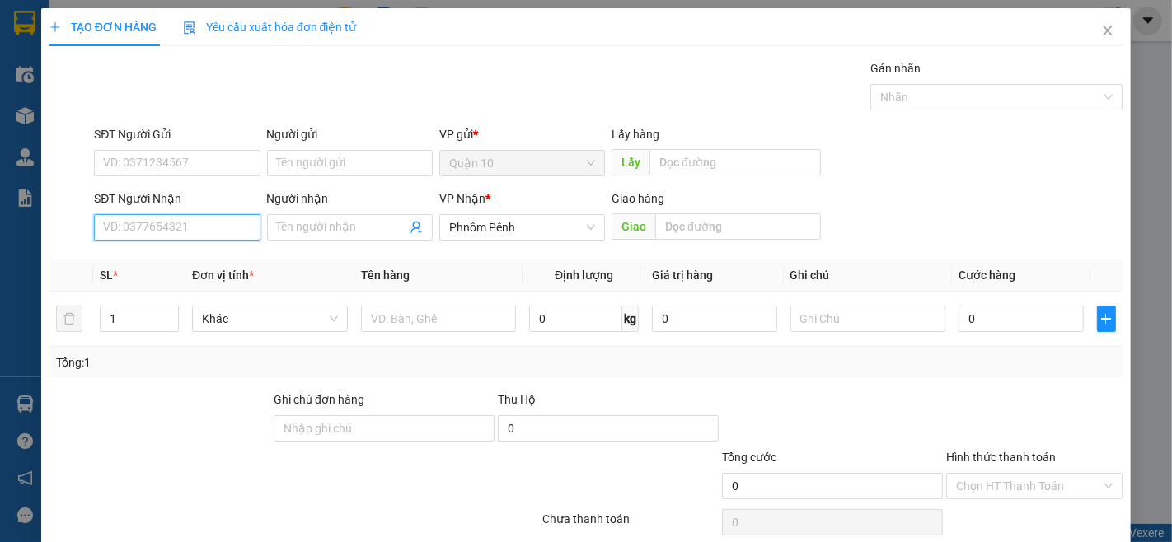
drag, startPoint x: 152, startPoint y: 226, endPoint x: 892, endPoint y: 531, distance: 799.7
click at [182, 248] on div "Transit Pickup Surcharge Ids Transit Deliver Surcharge Ids Transit Deliver Surc…" at bounding box center [585, 318] width 1073 height 518
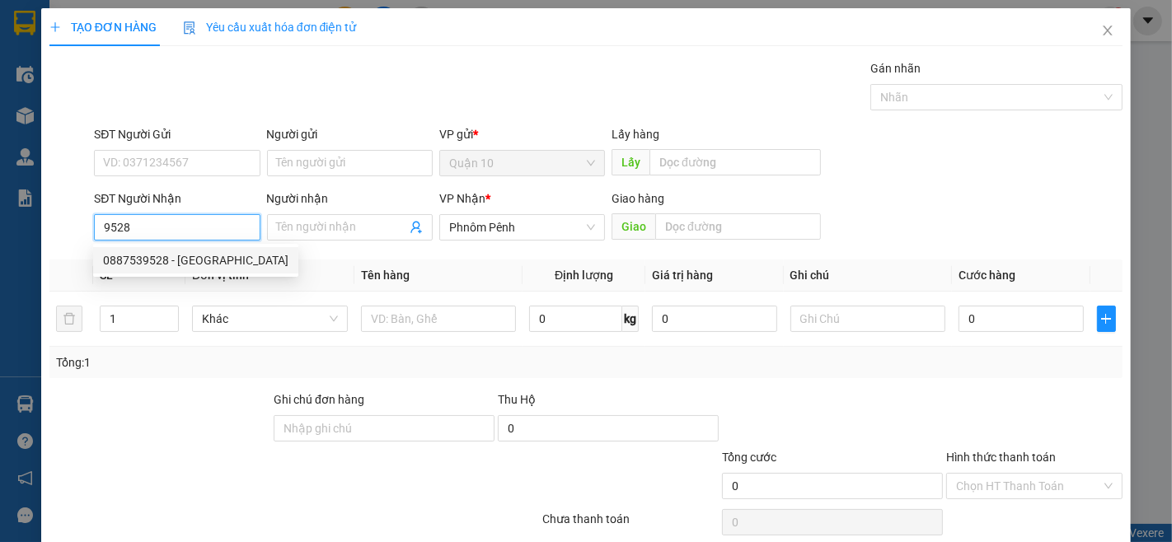
drag, startPoint x: 125, startPoint y: 257, endPoint x: 120, endPoint y: 272, distance: 15.6
click at [125, 259] on div "0887539528 - [GEOGRAPHIC_DATA]" at bounding box center [195, 260] width 185 height 18
type input "0887539528"
type input "[PERSON_NAME]"
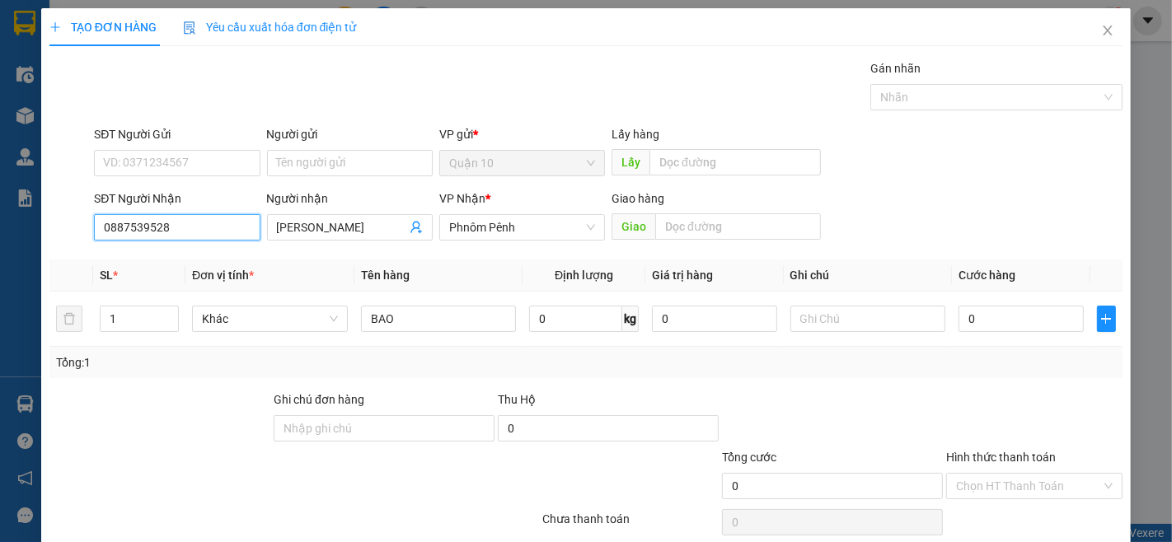
scroll to position [67, 0]
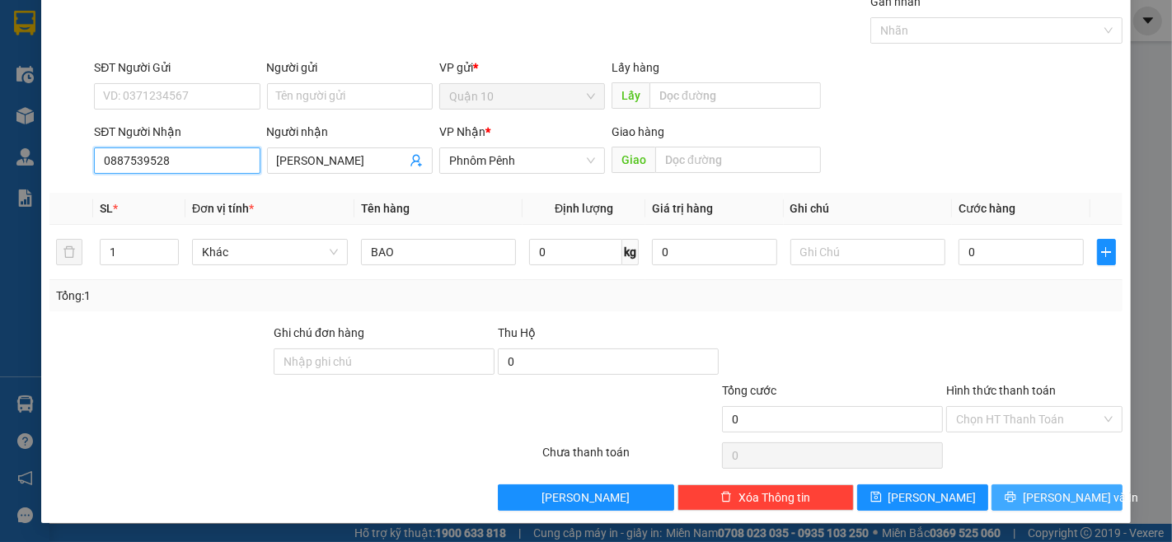
type input "0887539528"
click at [1050, 497] on span "[PERSON_NAME] và In" at bounding box center [1080, 498] width 115 height 18
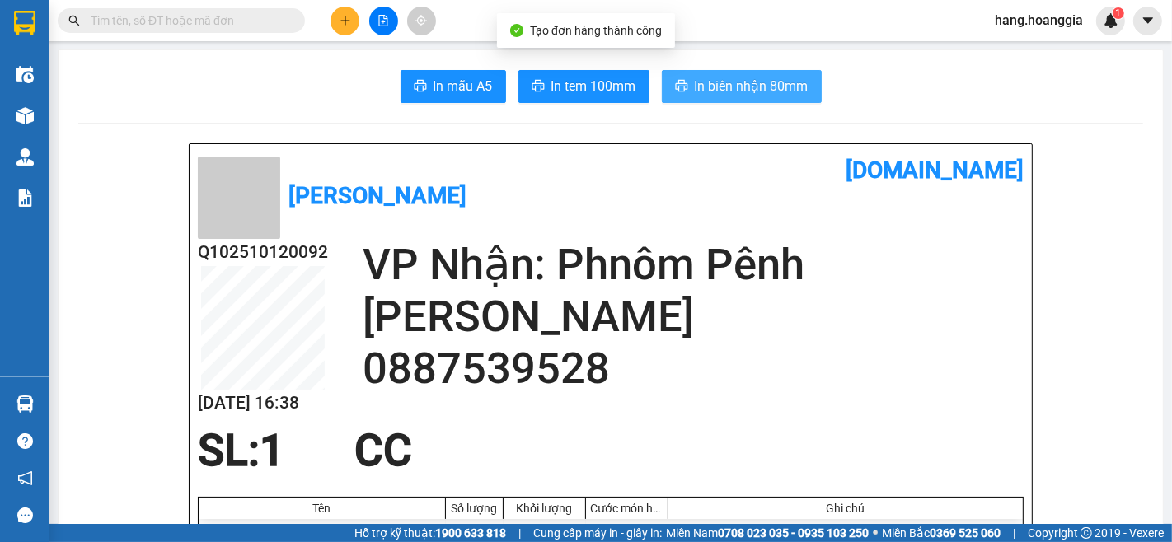
click at [725, 83] on span "In biên nhận 80mm" at bounding box center [752, 86] width 114 height 21
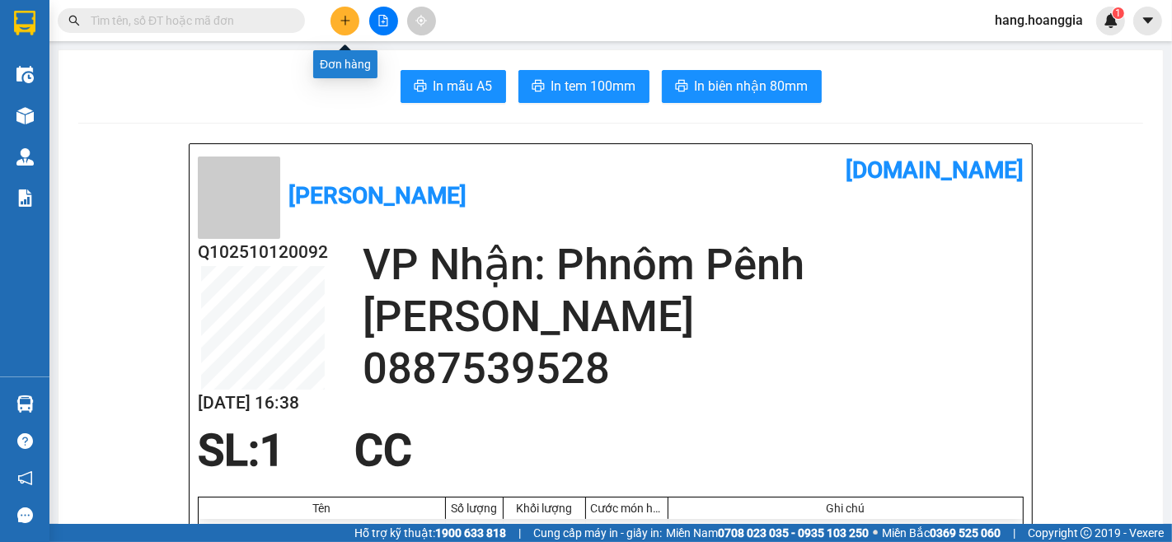
click at [346, 22] on icon "plus" at bounding box center [346, 21] width 12 height 12
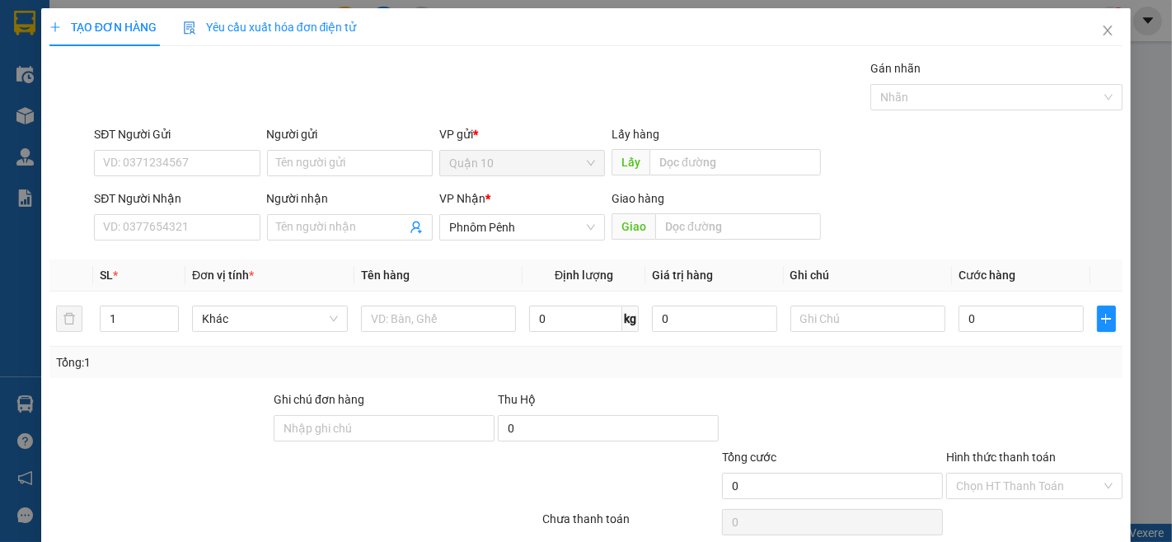
drag, startPoint x: 292, startPoint y: 227, endPoint x: 957, endPoint y: 416, distance: 691.6
click at [368, 267] on div "Transit Pickup Surcharge Ids Transit Deliver Surcharge Ids Transit Deliver Surc…" at bounding box center [585, 318] width 1073 height 518
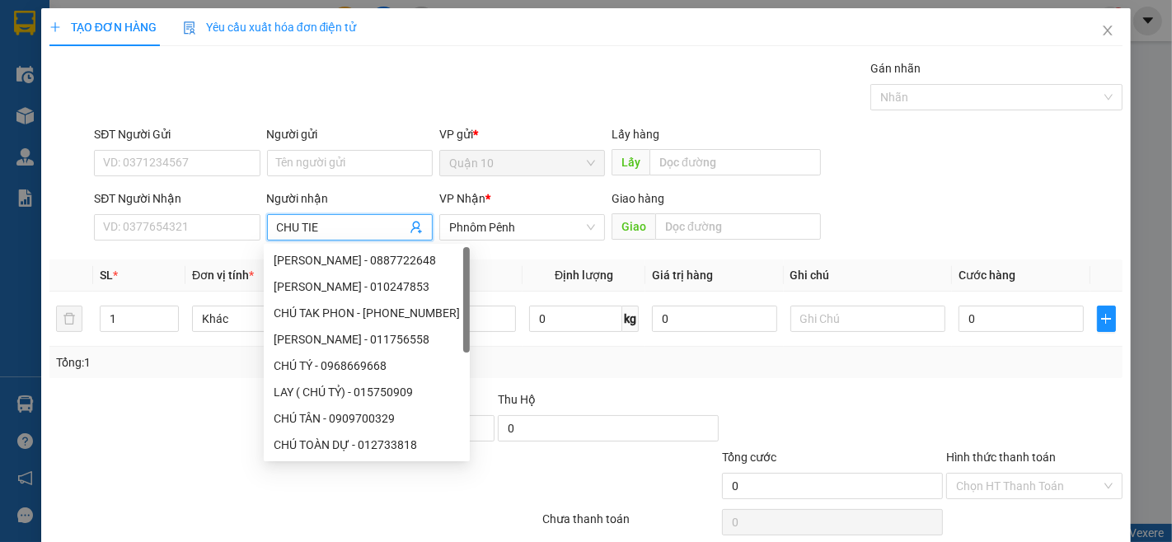
type input "[PERSON_NAME]"
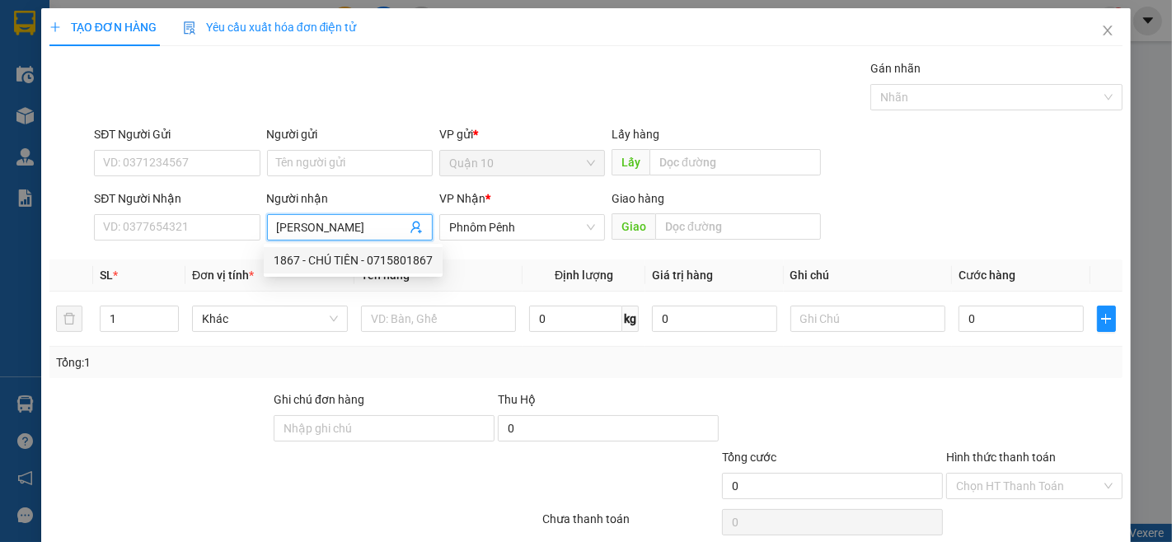
click at [338, 264] on div "1867 - CHÚ TIÊN - 0715801867" at bounding box center [353, 260] width 159 height 18
type input "0715801867"
type input "1867 - CHÚ TIÊN"
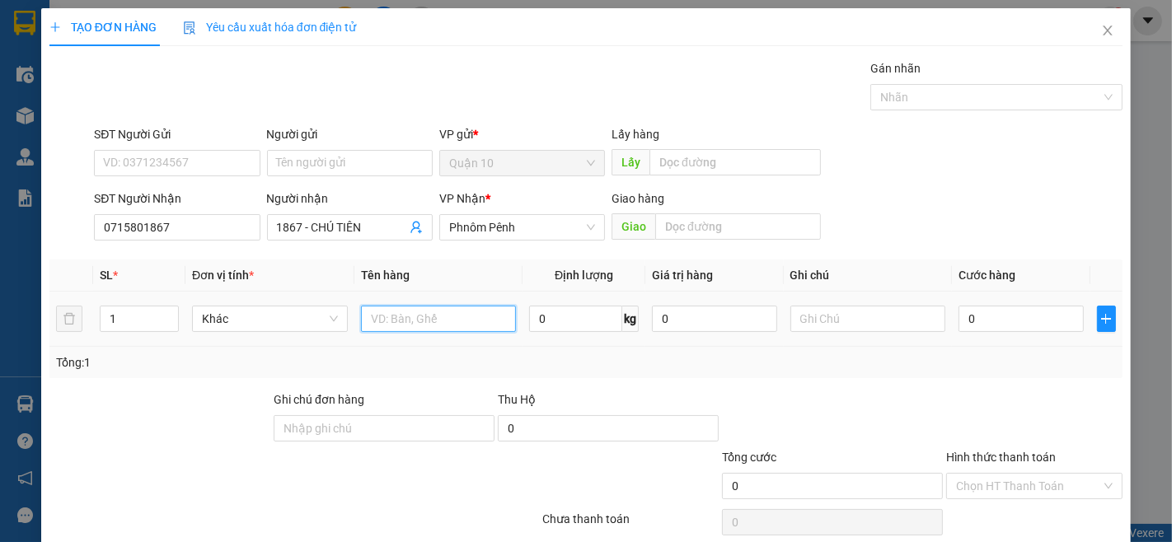
drag, startPoint x: 393, startPoint y: 319, endPoint x: 398, endPoint y: 327, distance: 9.6
click at [391, 325] on input "text" at bounding box center [439, 319] width 156 height 26
type input "GIO DO MAY"
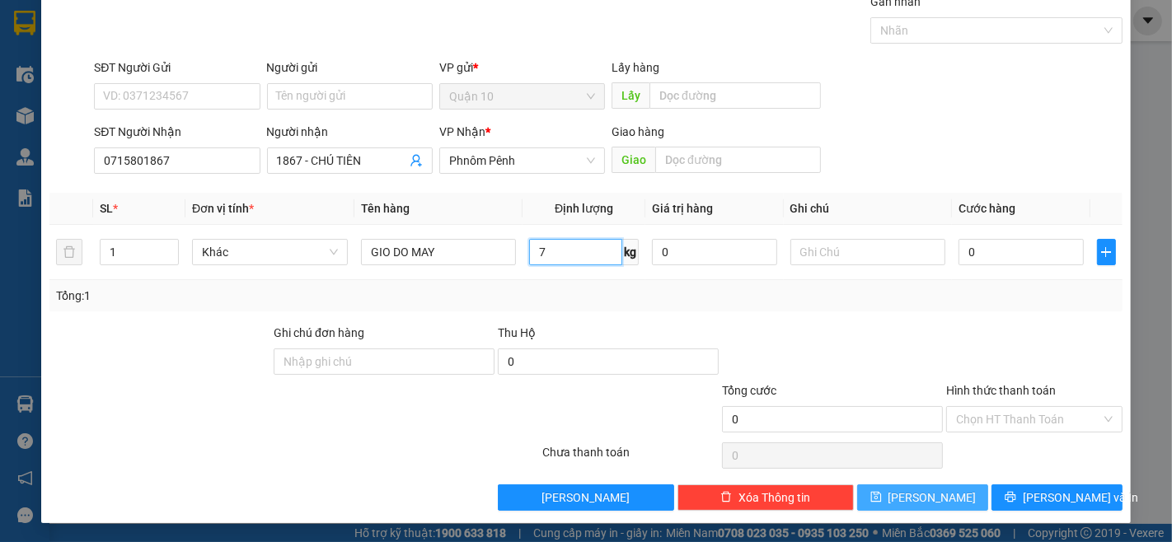
type input "7"
click at [928, 509] on button "[PERSON_NAME]" at bounding box center [922, 498] width 131 height 26
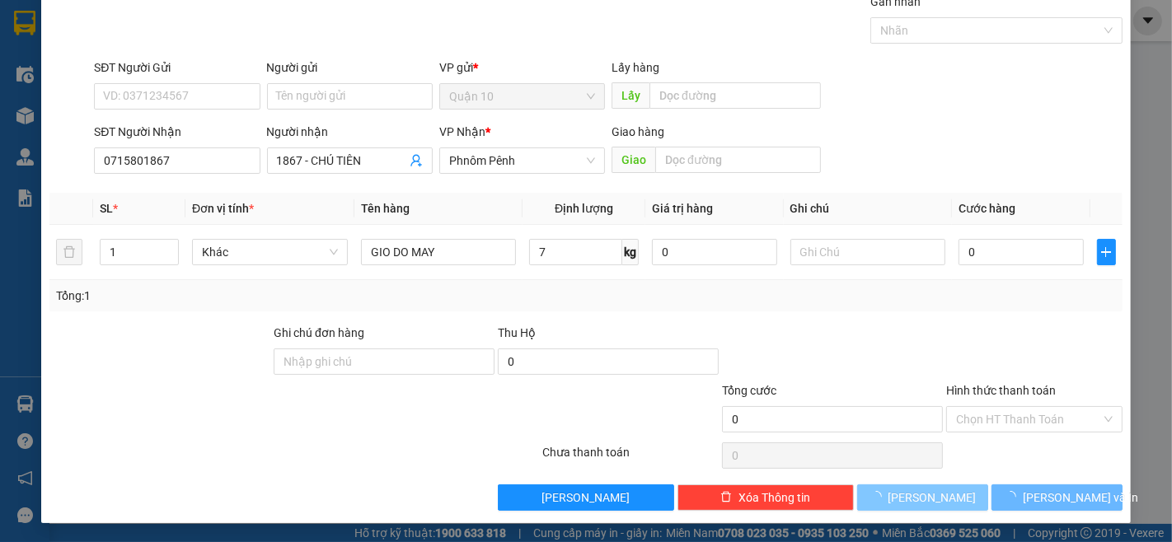
type input "0"
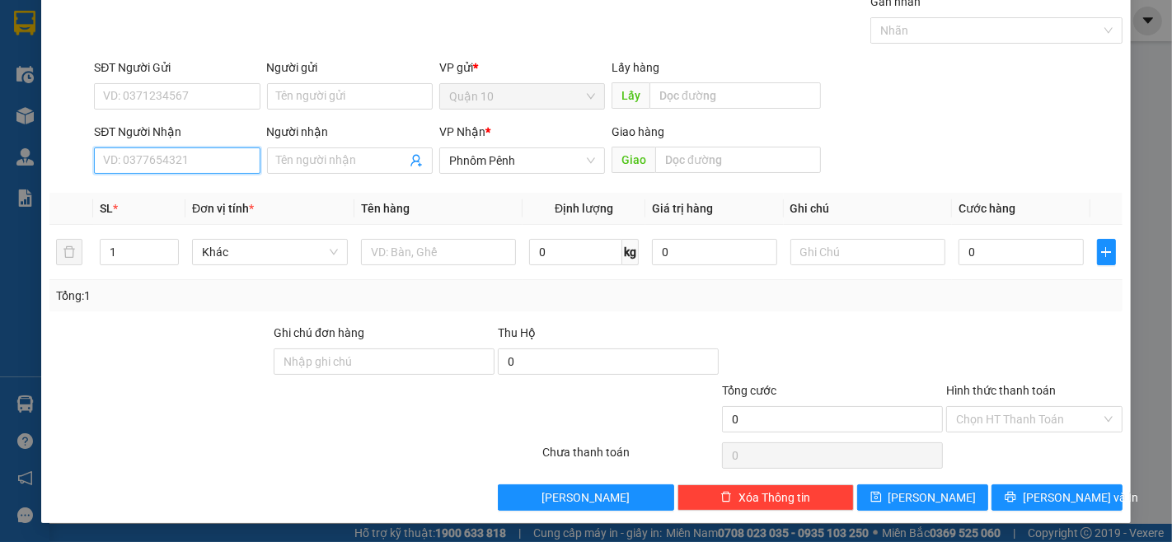
drag, startPoint x: 181, startPoint y: 153, endPoint x: 1171, endPoint y: 540, distance: 1062.6
click at [177, 166] on input "SĐT Người Nhận" at bounding box center [177, 161] width 166 height 26
click at [114, 166] on input "06325588" at bounding box center [177, 161] width 166 height 26
type input "061325588"
drag, startPoint x: 143, startPoint y: 188, endPoint x: 142, endPoint y: 239, distance: 51.1
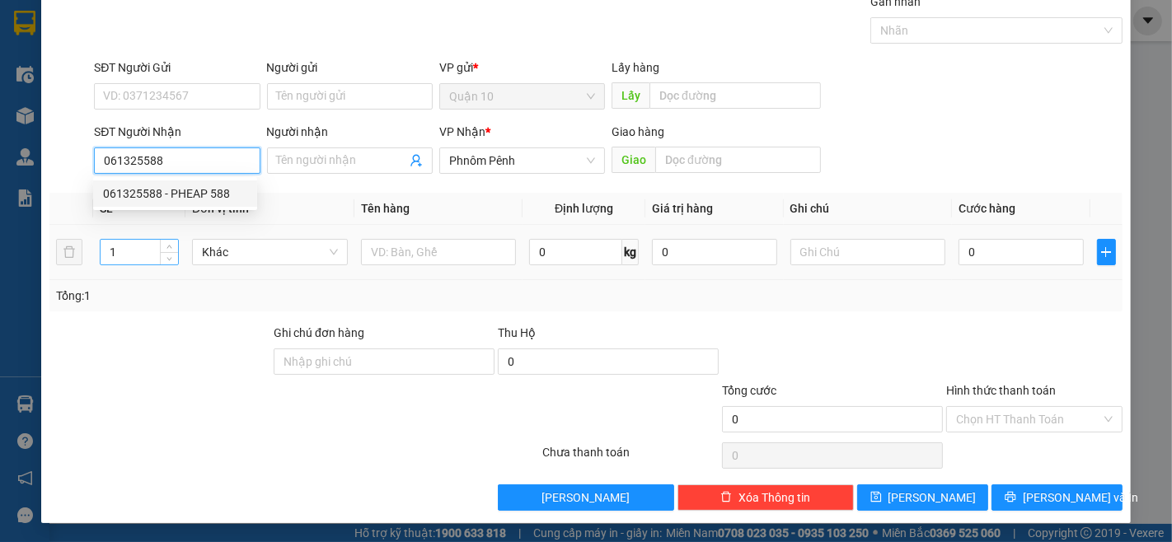
click at [143, 190] on div "061325588 - PHEAP 588" at bounding box center [175, 194] width 144 height 18
type input "PHEAP 588"
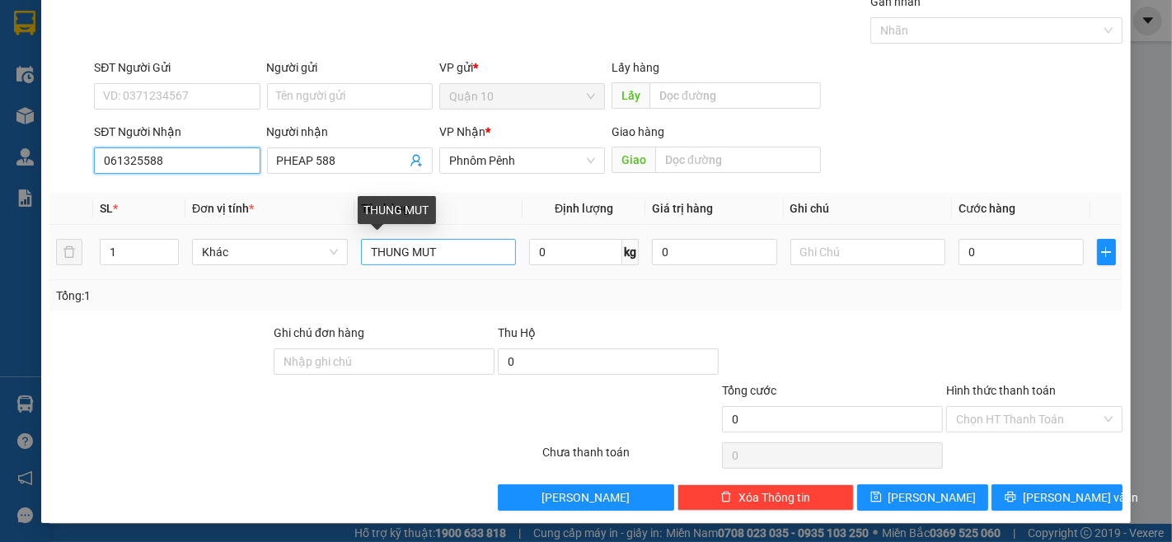
type input "061325588"
drag, startPoint x: 438, startPoint y: 243, endPoint x: 445, endPoint y: 264, distance: 21.6
click at [438, 251] on input "THUNG MUT" at bounding box center [439, 252] width 156 height 26
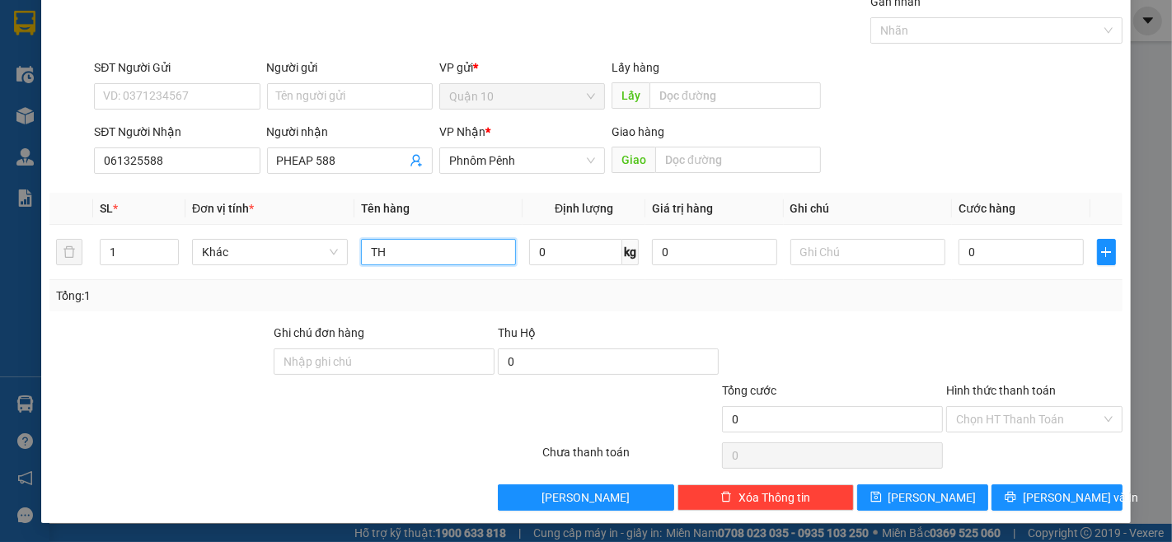
type input "T"
type input "HOP NHO"
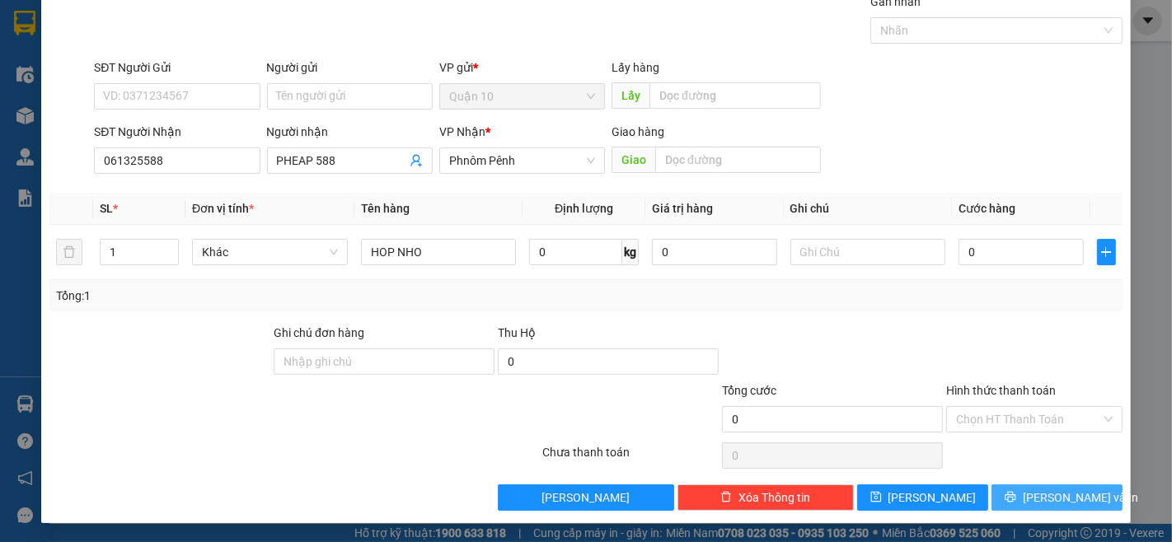
click at [1072, 499] on span "[PERSON_NAME] và In" at bounding box center [1080, 498] width 115 height 18
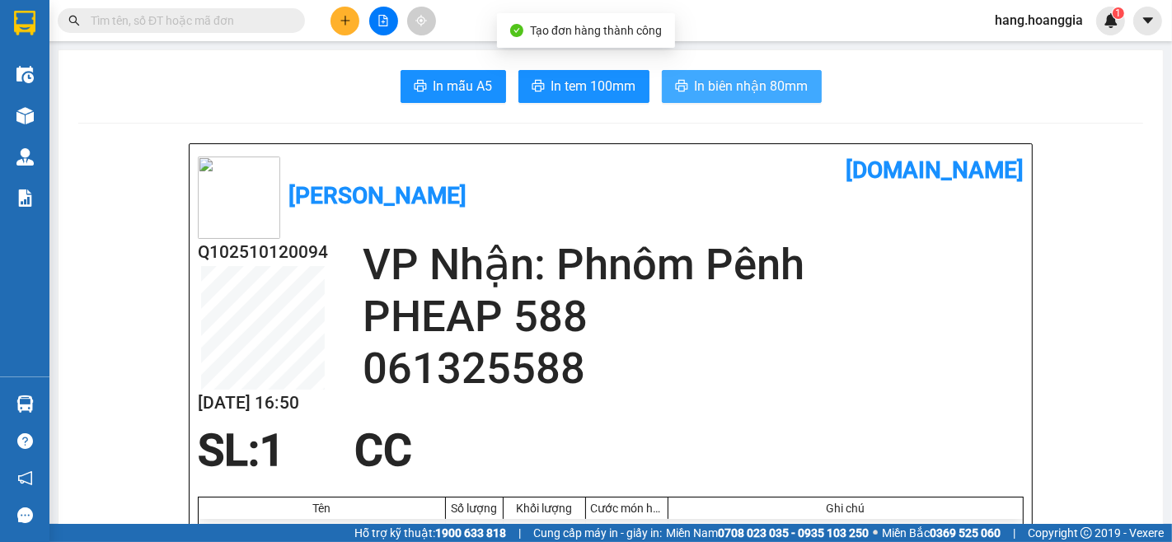
click at [767, 78] on span "In biên nhận 80mm" at bounding box center [752, 86] width 114 height 21
